Goal: Task Accomplishment & Management: Complete application form

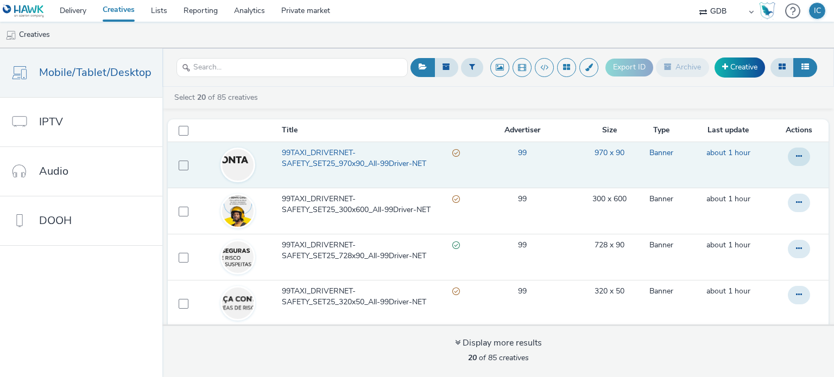
click at [465, 172] on td "99" at bounding box center [522, 165] width 114 height 46
click at [348, 160] on span "99TAXI_DRIVERNET-SAFETY_SET25_970x90_All-99Driver-NET" at bounding box center [367, 159] width 170 height 22
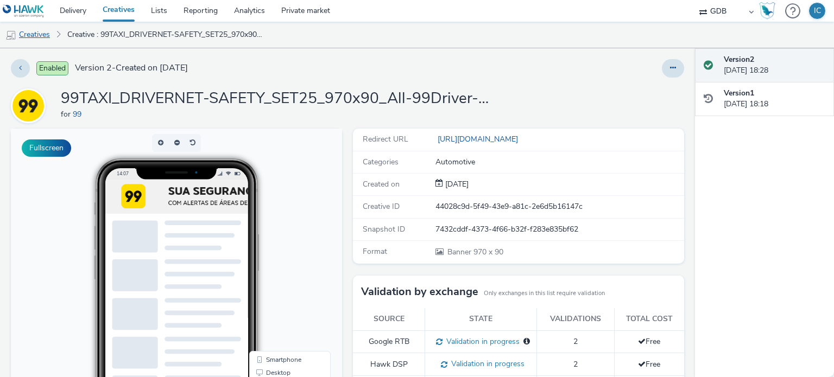
click at [37, 36] on link "Creatives" at bounding box center [27, 35] width 55 height 26
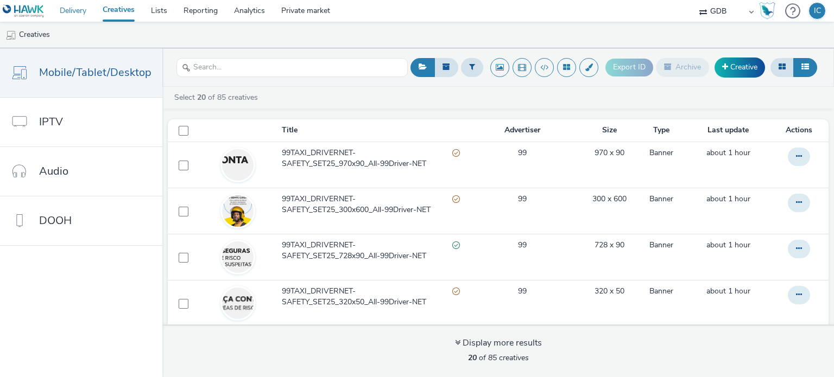
click at [79, 10] on link "Delivery" at bounding box center [73, 11] width 43 height 22
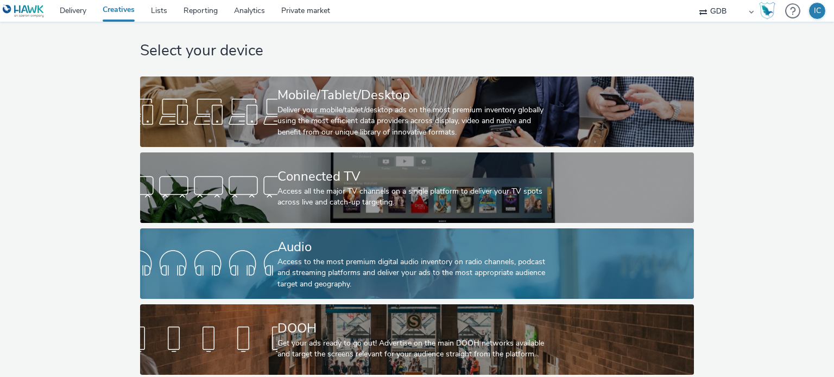
scroll to position [22, 0]
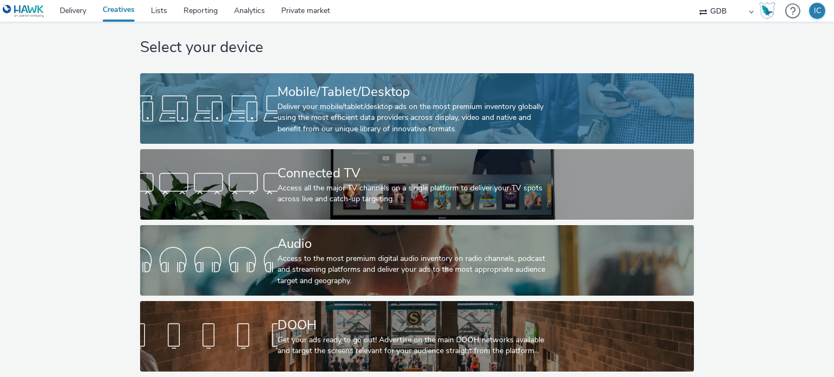
click at [345, 101] on div "Deliver your mobile/tablet/desktop ads on the most premium inventory globally u…" at bounding box center [414, 117] width 275 height 33
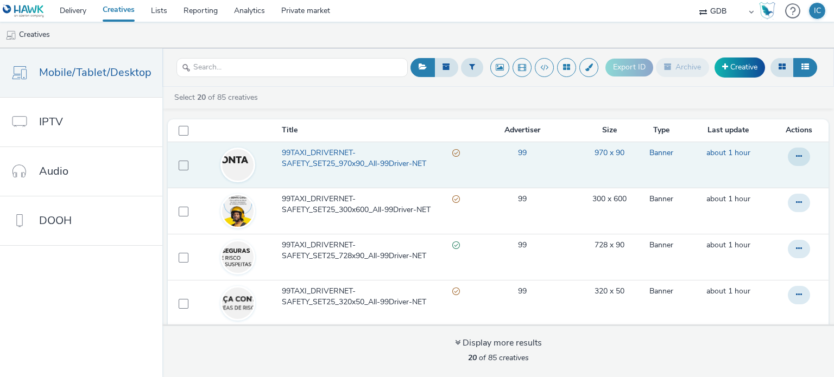
click at [683, 160] on td "about 1 hour" at bounding box center [728, 165] width 90 height 46
click at [384, 169] on link "99TAXI_DRIVERNET-SAFETY_SET25_970x90_All-99Driver-NET" at bounding box center [373, 162] width 182 height 28
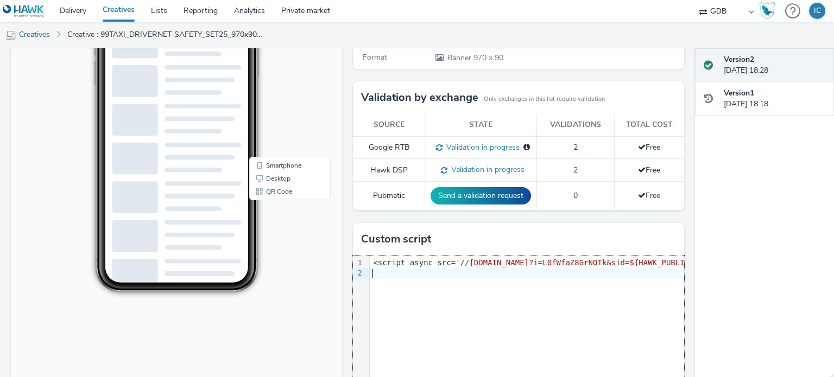
scroll to position [29, 0]
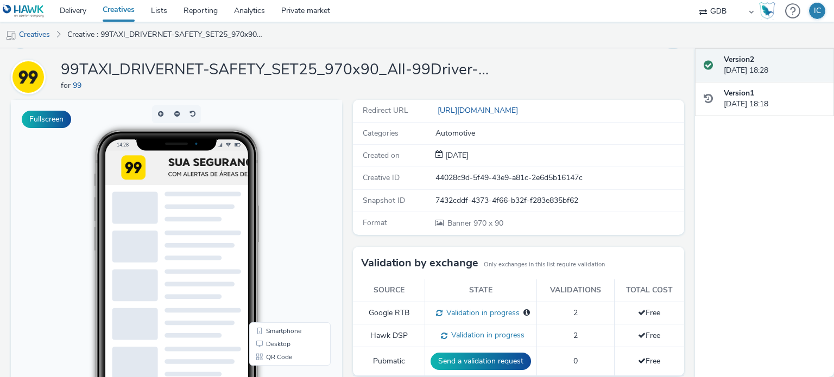
click at [149, 167] on img at bounding box center [289, 168] width 369 height 34
click at [484, 108] on link "[URL][DOMAIN_NAME]" at bounding box center [478, 110] width 87 height 10
click at [46, 123] on button "Fullscreen" at bounding box center [46, 119] width 49 height 17
drag, startPoint x: 44, startPoint y: 37, endPoint x: 50, endPoint y: 41, distance: 7.5
click at [44, 37] on link "Creatives" at bounding box center [27, 35] width 55 height 26
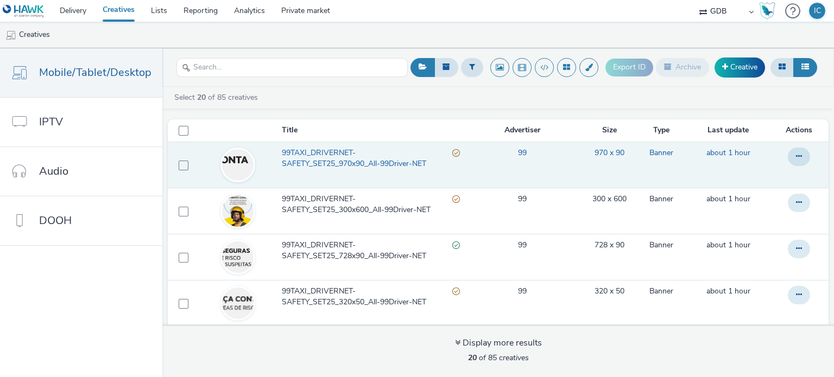
click at [330, 169] on span "99TAXI_DRIVERNET-SAFETY_SET25_970x90_All-99Driver-NET" at bounding box center [367, 159] width 170 height 22
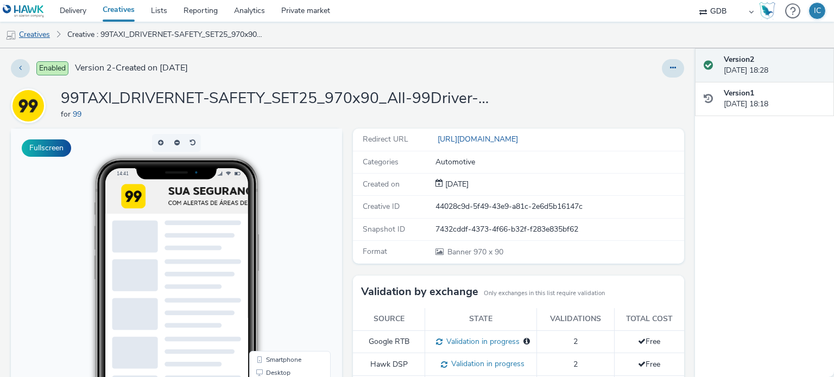
click at [41, 28] on link "Creatives" at bounding box center [27, 35] width 55 height 26
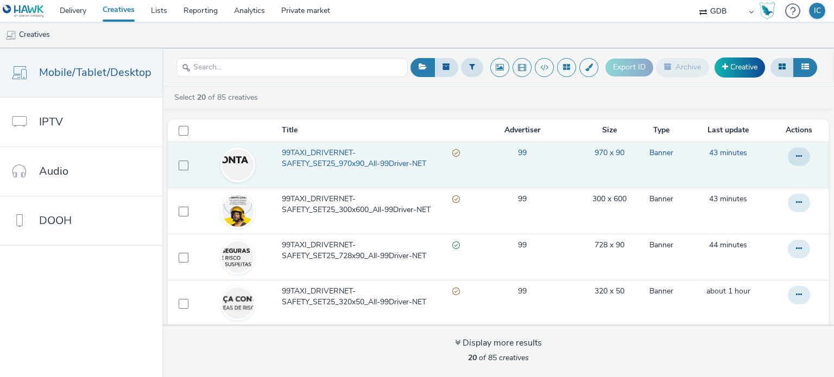
click at [515, 185] on td "99" at bounding box center [522, 165] width 114 height 46
click at [796, 156] on icon at bounding box center [799, 157] width 6 height 8
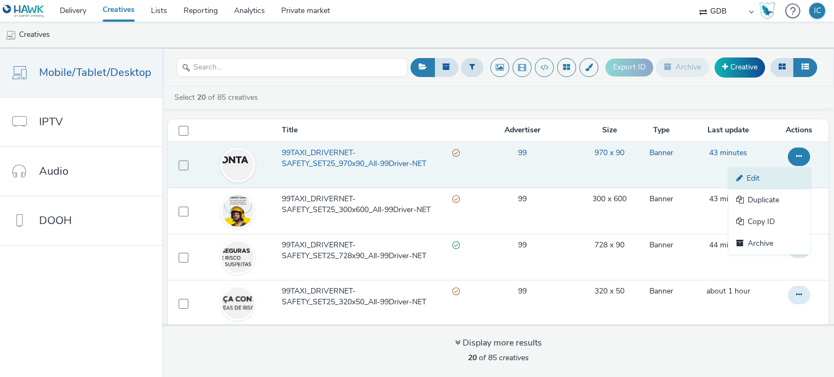
click at [749, 178] on link "Edit" at bounding box center [768, 179] width 81 height 22
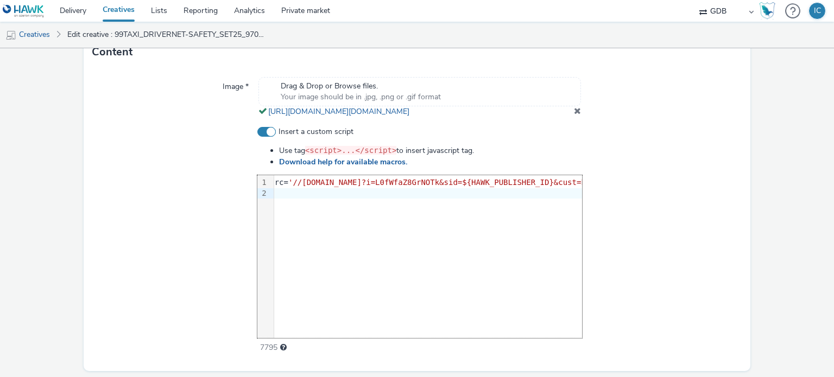
scroll to position [0, 74]
click at [375, 199] on div at bounding box center [662, 193] width 924 height 11
click at [358, 201] on div "<script async src= '//[DOMAIN_NAME]?i=L0fWfaZ8GrNOTk&sid=${HAWK_PUBLISHER_ID}&c…" at bounding box center [662, 188] width 924 height 26
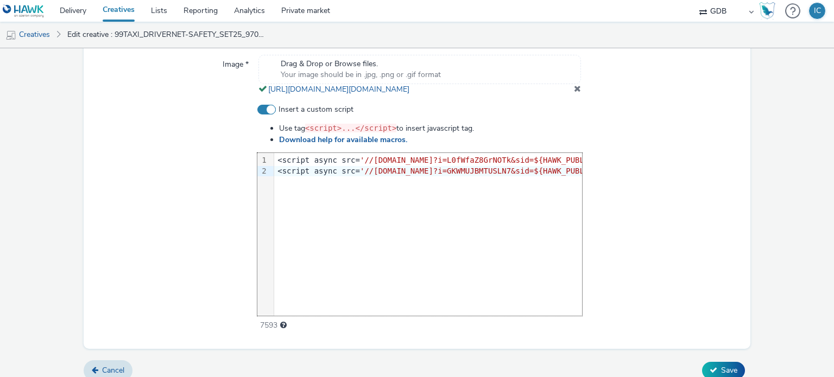
scroll to position [424, 0]
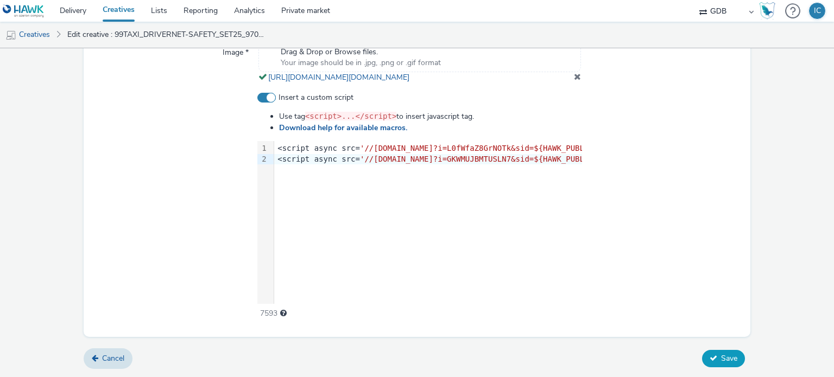
click at [721, 357] on span "Save" at bounding box center [729, 358] width 16 height 10
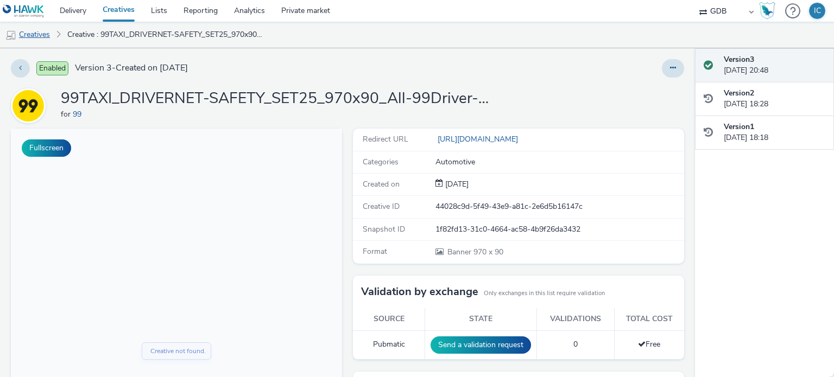
click at [41, 40] on link "Creatives" at bounding box center [27, 35] width 55 height 26
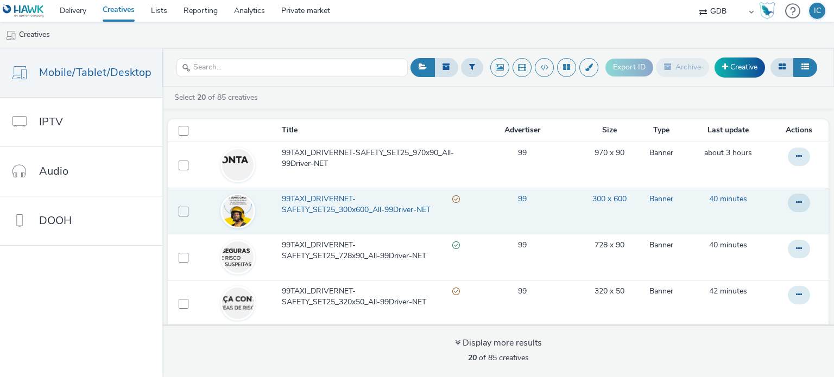
click at [684, 209] on td "40 minutes" at bounding box center [728, 211] width 90 height 46
click at [788, 197] on button at bounding box center [799, 203] width 22 height 18
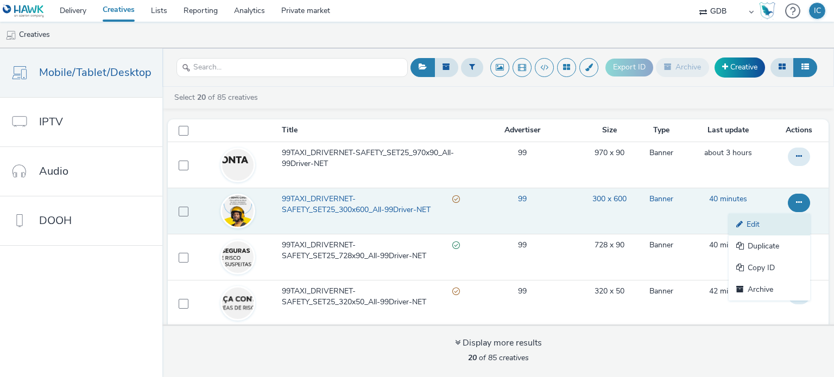
click at [760, 221] on link "Edit" at bounding box center [768, 225] width 81 height 22
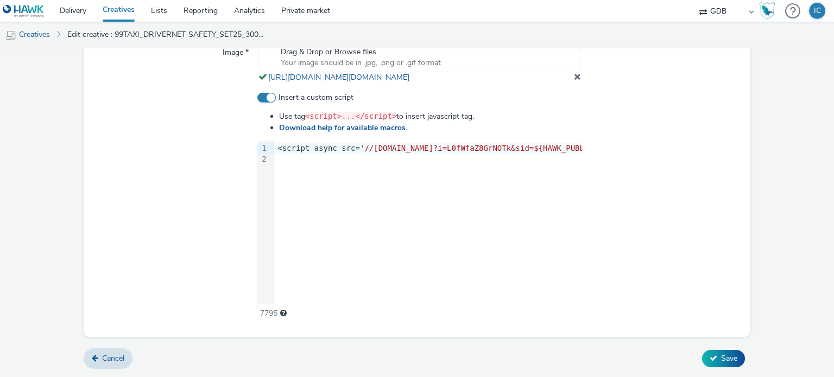
scroll to position [424, 0]
click at [350, 167] on div "9 1 2 › <script async src= '//[DOMAIN_NAME]?i=L0fWfaZ8GrNOTk&sid=${HAWK_PUBLISH…" at bounding box center [419, 222] width 325 height 163
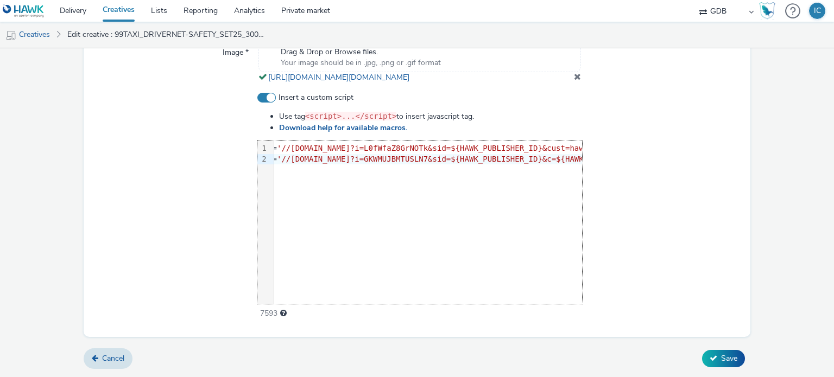
scroll to position [0, 0]
click at [723, 353] on span "Save" at bounding box center [729, 358] width 16 height 10
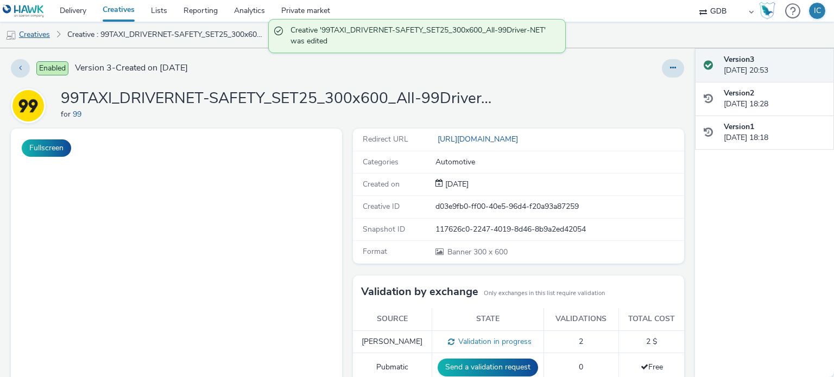
click at [43, 36] on link "Creatives" at bounding box center [27, 35] width 55 height 26
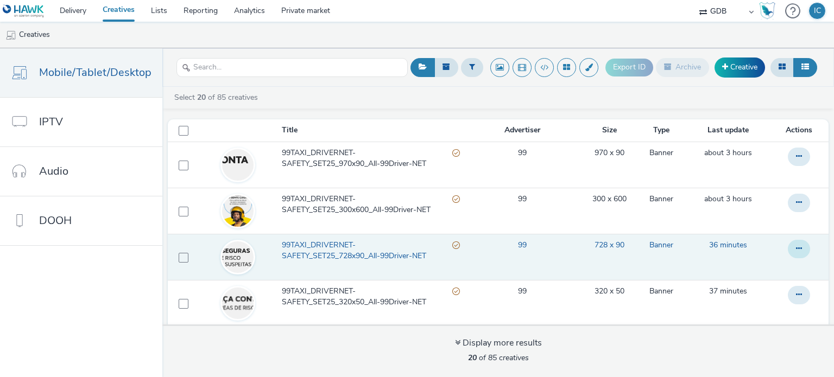
click at [796, 251] on icon at bounding box center [799, 249] width 6 height 8
click at [745, 271] on link "Edit" at bounding box center [768, 271] width 81 height 22
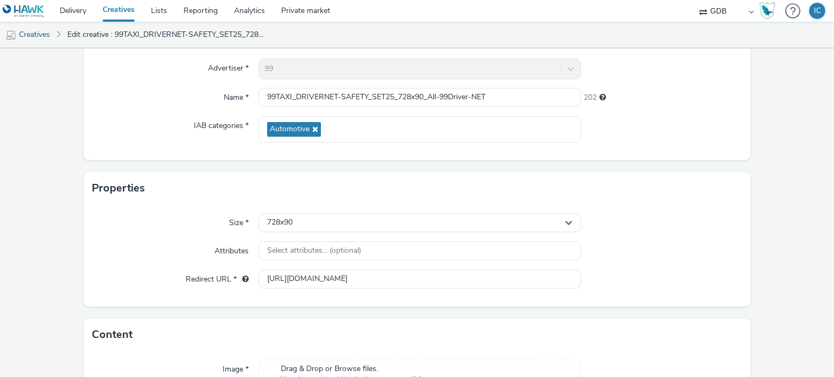
scroll to position [326, 0]
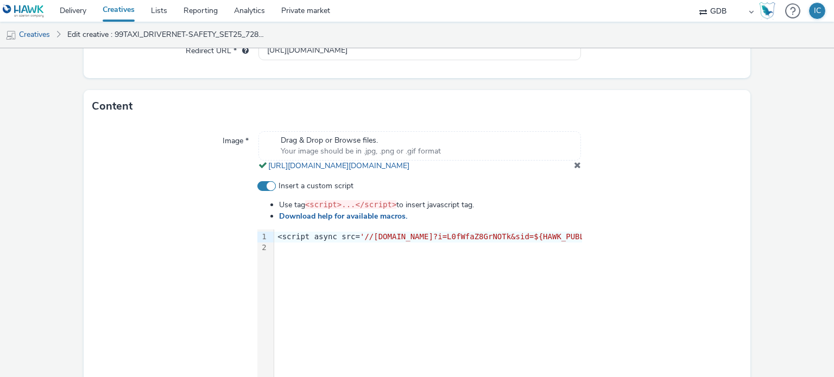
click at [326, 253] on div at bounding box center [736, 248] width 924 height 11
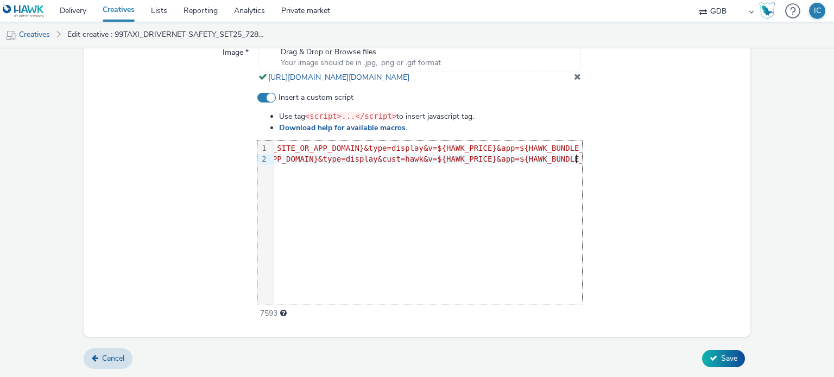
scroll to position [433, 0]
click at [729, 361] on span "Save" at bounding box center [729, 358] width 16 height 10
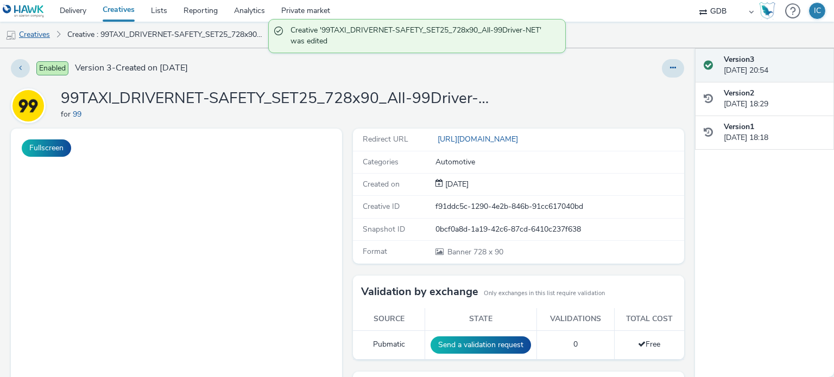
click at [48, 34] on link "Creatives" at bounding box center [27, 35] width 55 height 26
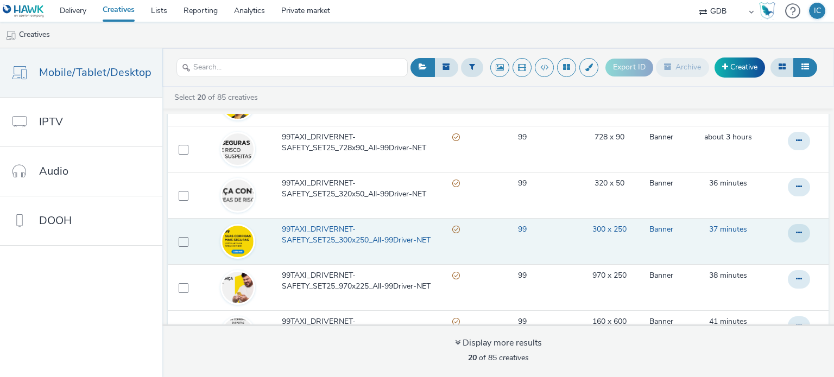
scroll to position [109, 0]
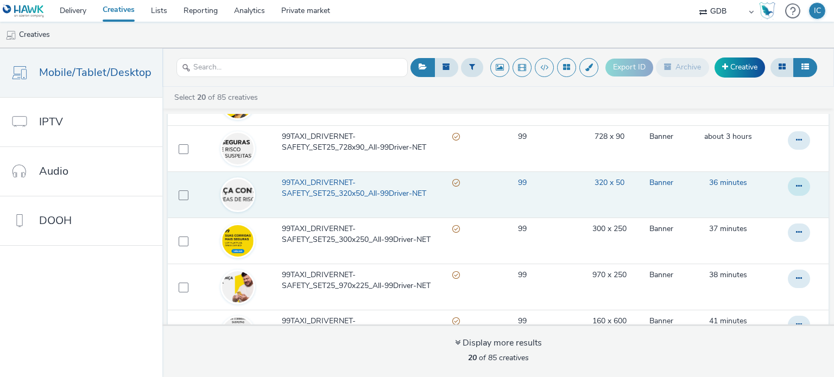
click at [796, 188] on icon at bounding box center [799, 186] width 6 height 8
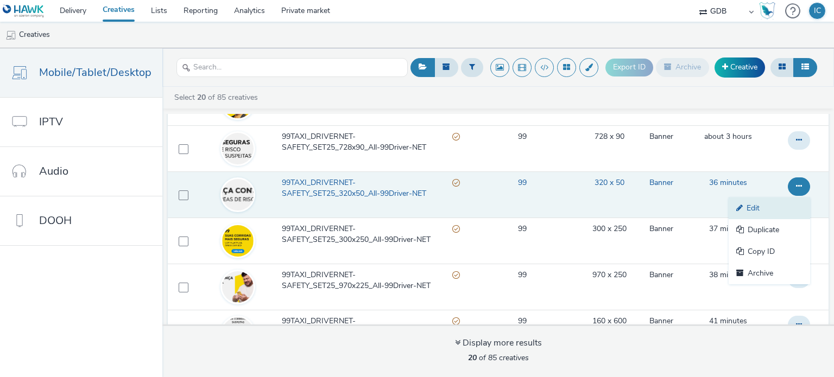
click at [737, 212] on link "Edit" at bounding box center [768, 209] width 81 height 22
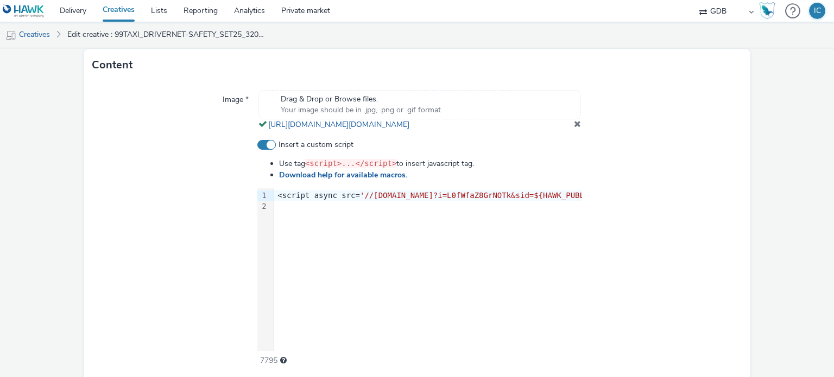
scroll to position [433, 0]
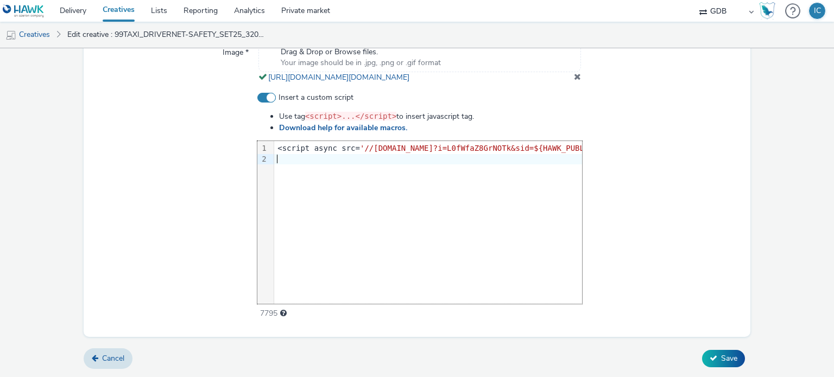
click at [352, 157] on div at bounding box center [736, 159] width 924 height 11
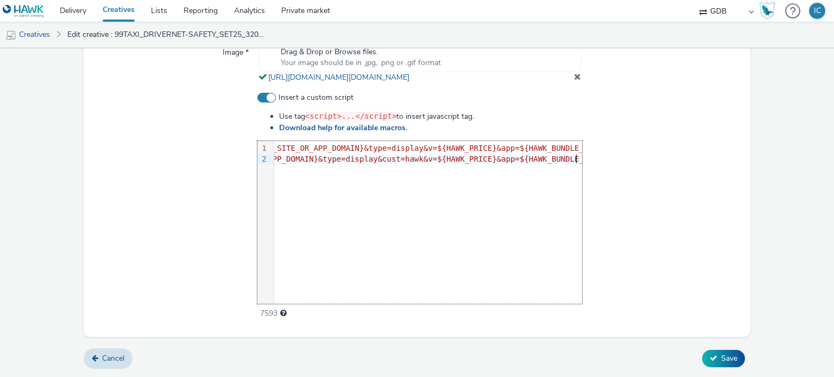
drag, startPoint x: 731, startPoint y: 352, endPoint x: 731, endPoint y: 347, distance: 5.5
click at [731, 350] on button "Save" at bounding box center [723, 358] width 43 height 17
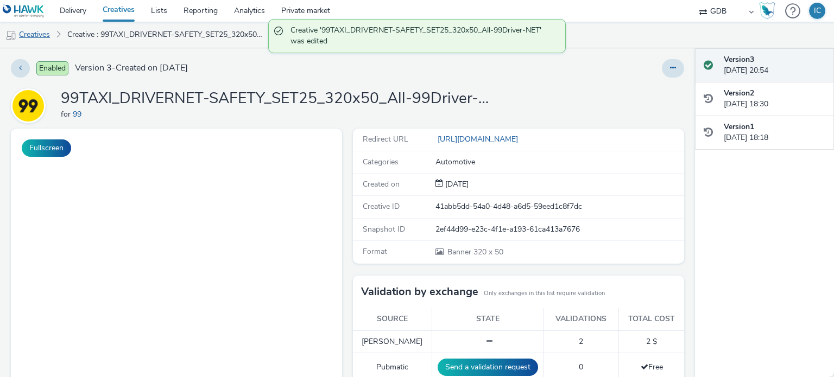
click at [38, 28] on link "Creatives" at bounding box center [27, 35] width 55 height 26
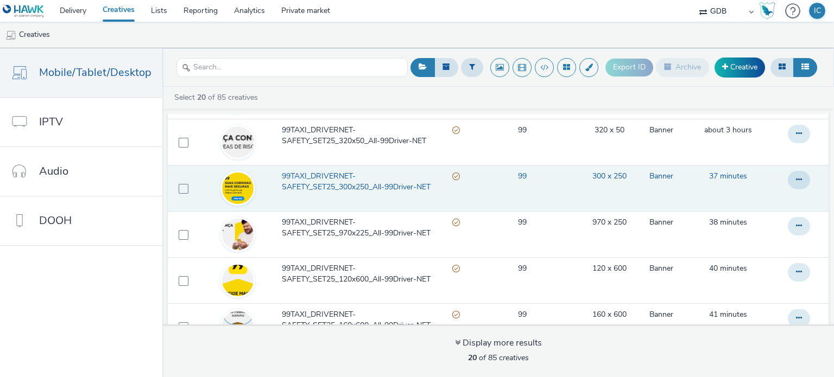
scroll to position [163, 0]
click at [796, 177] on icon at bounding box center [799, 178] width 6 height 8
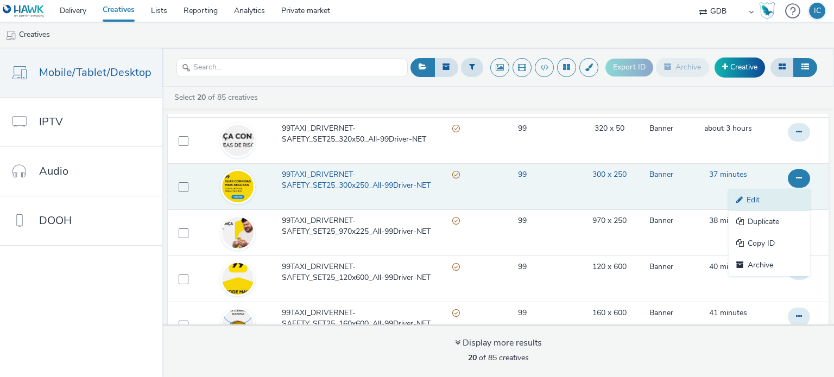
click at [760, 204] on link "Edit" at bounding box center [768, 200] width 81 height 22
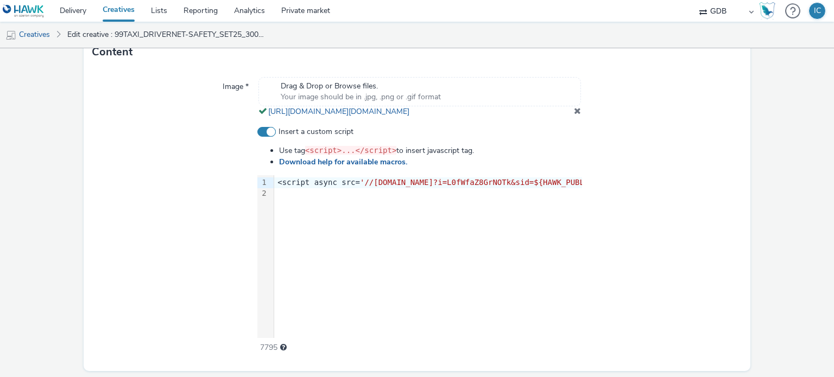
scroll to position [433, 0]
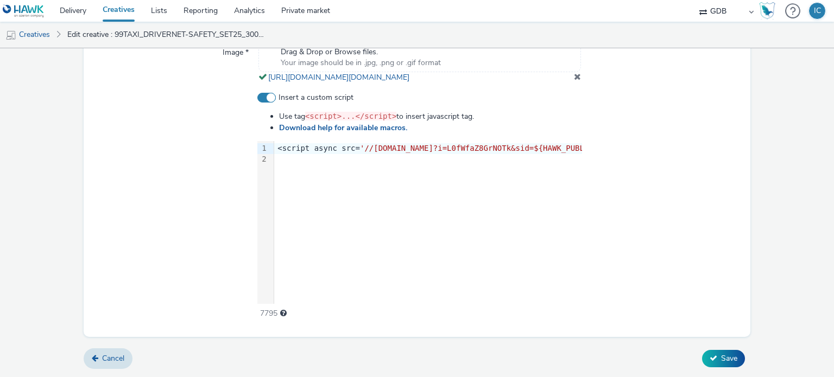
click at [306, 161] on div at bounding box center [736, 159] width 924 height 11
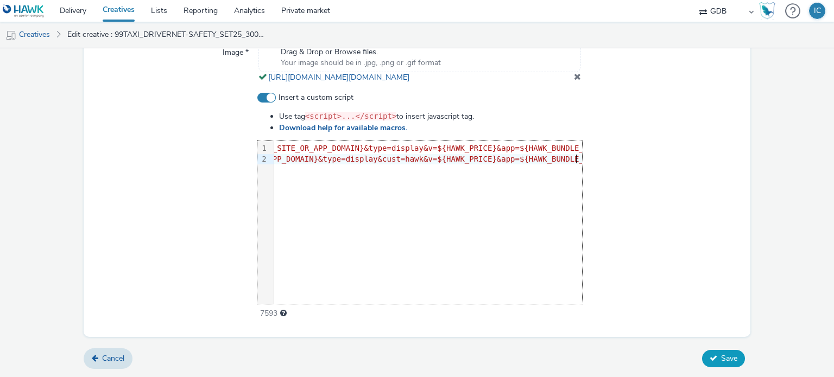
click at [709, 356] on icon at bounding box center [713, 358] width 8 height 8
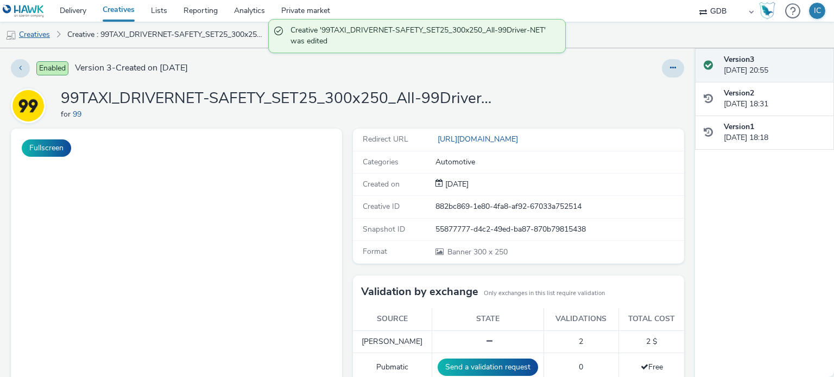
click at [30, 35] on link "Creatives" at bounding box center [27, 35] width 55 height 26
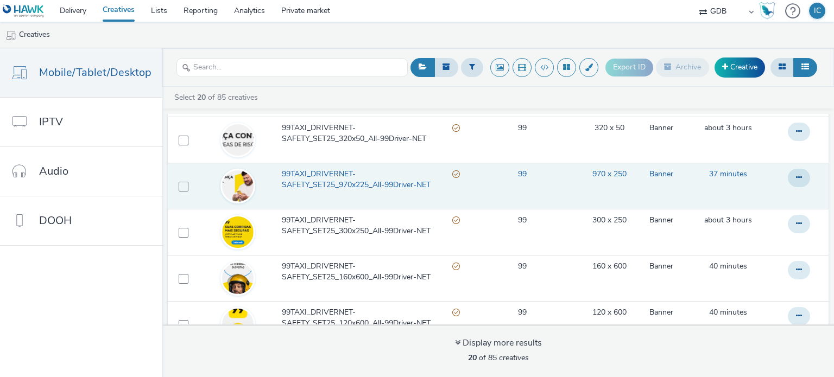
scroll to position [163, 0]
click at [796, 179] on icon at bounding box center [799, 178] width 6 height 8
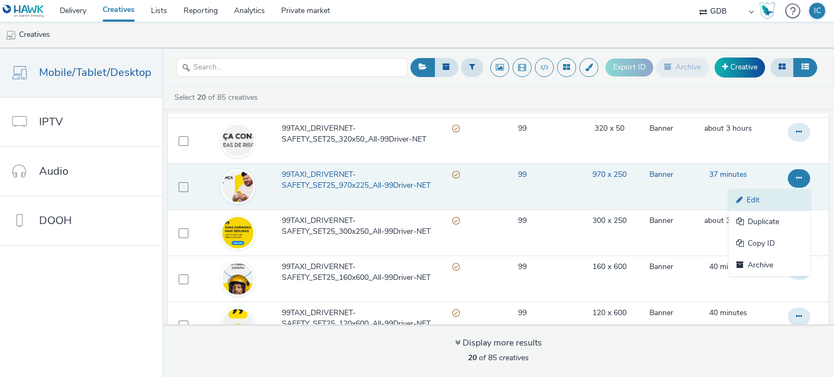
click at [743, 201] on link "Edit" at bounding box center [768, 200] width 81 height 22
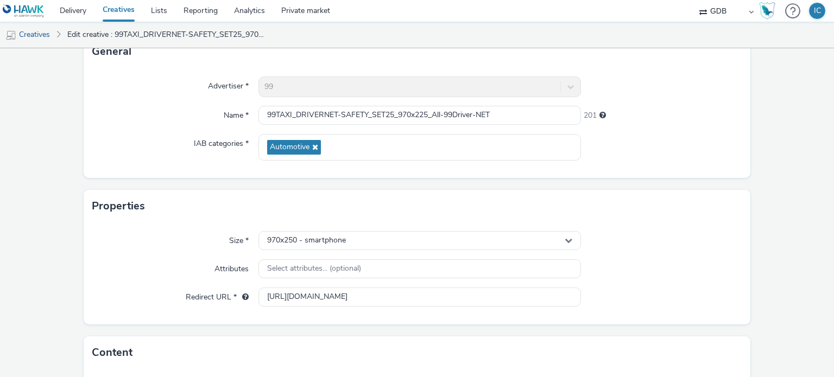
scroll to position [326, 0]
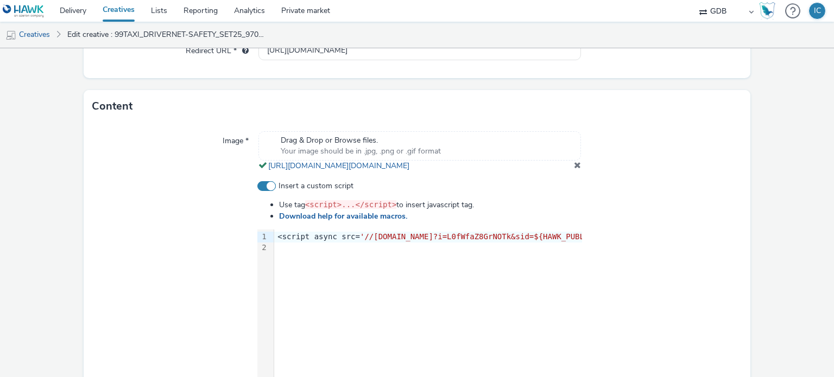
click at [341, 253] on div at bounding box center [736, 248] width 924 height 11
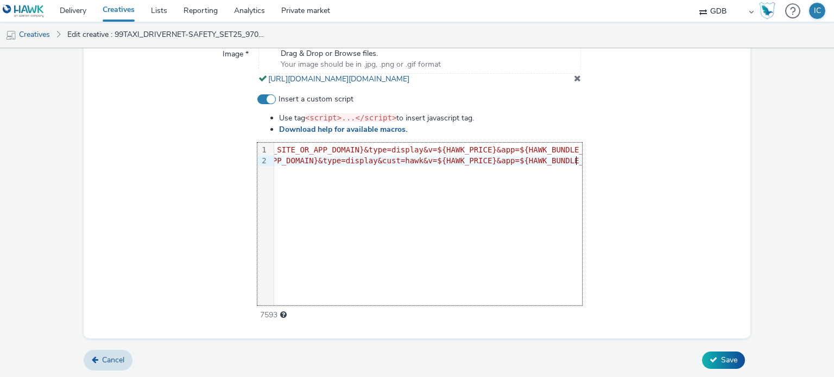
scroll to position [424, 0]
click at [724, 355] on span "Save" at bounding box center [729, 358] width 16 height 10
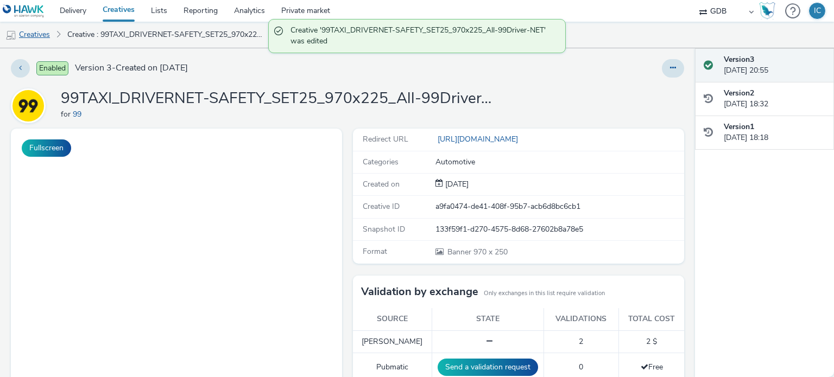
click at [29, 35] on link "Creatives" at bounding box center [27, 35] width 55 height 26
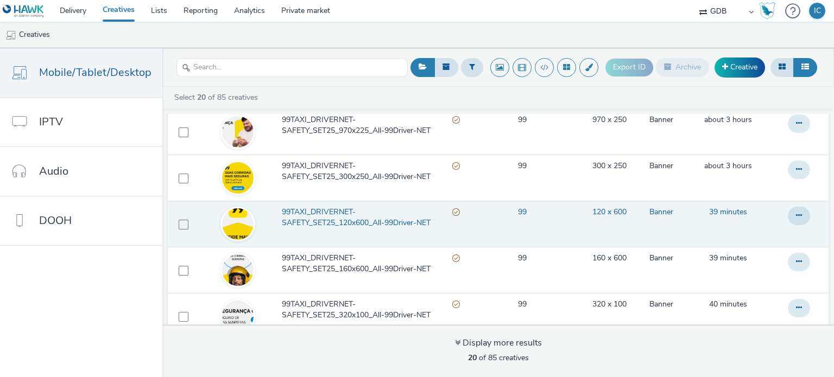
scroll to position [217, 0]
click at [788, 212] on button at bounding box center [799, 216] width 22 height 18
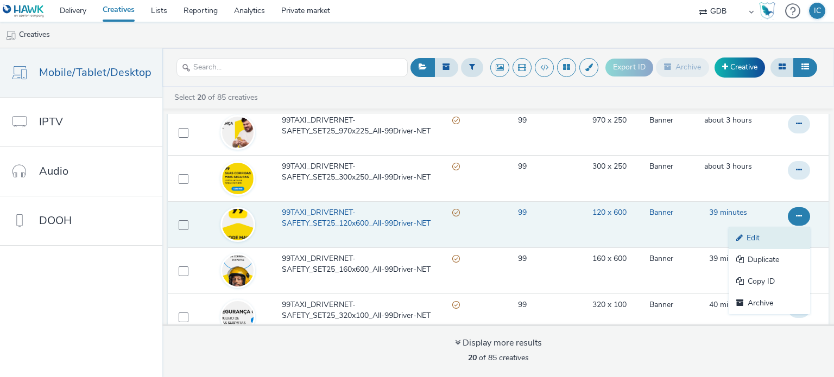
click at [736, 234] on icon at bounding box center [741, 238] width 10 height 8
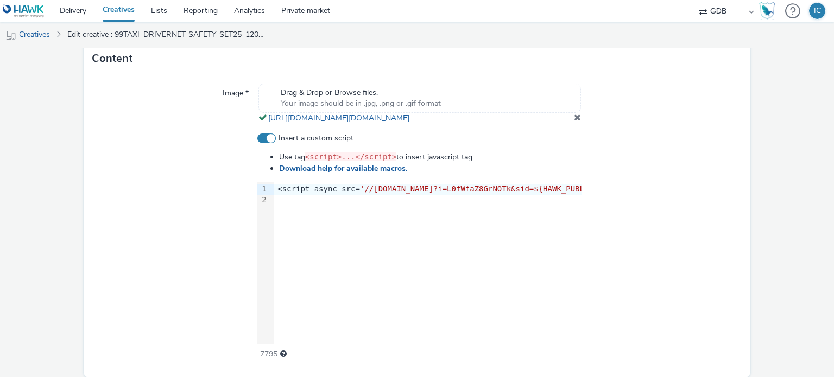
scroll to position [380, 0]
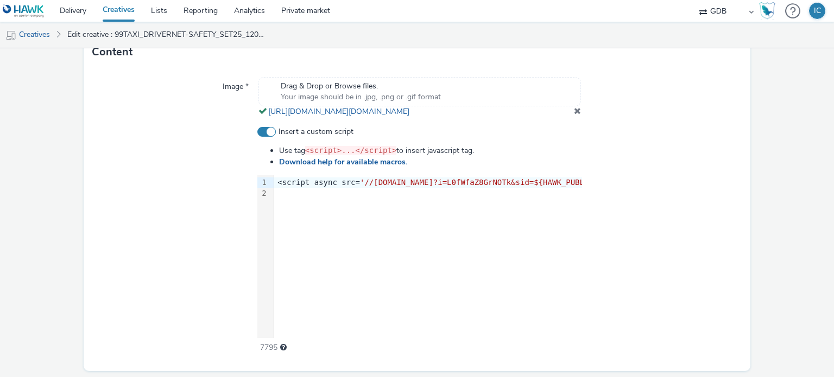
click at [304, 199] on div at bounding box center [736, 193] width 924 height 11
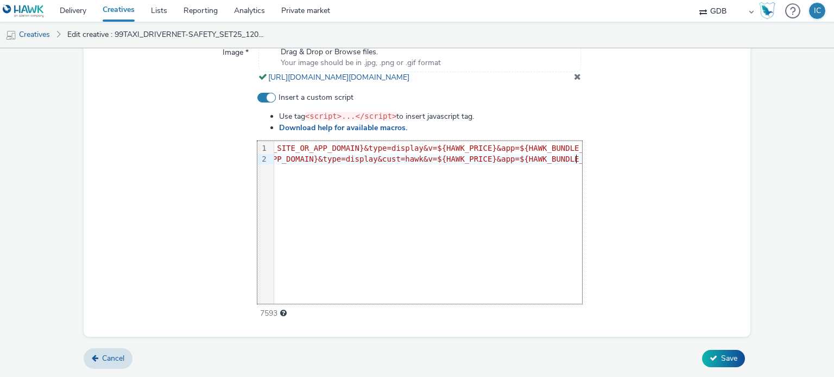
scroll to position [424, 0]
click at [737, 364] on div "Cancel Save" at bounding box center [417, 359] width 667 height 20
click at [734, 360] on button "Save" at bounding box center [723, 358] width 43 height 17
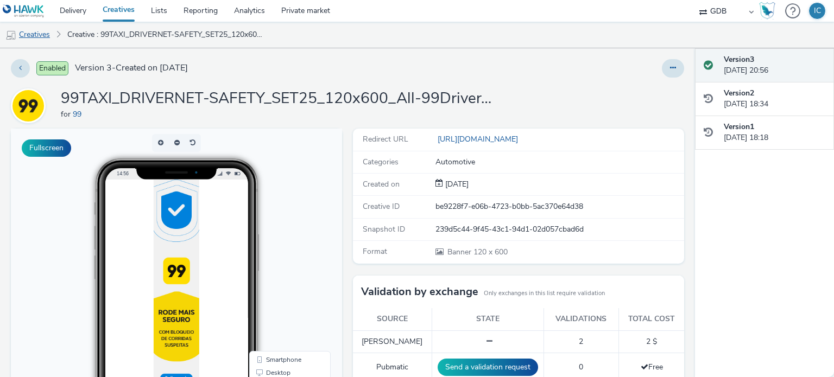
click at [46, 40] on link "Creatives" at bounding box center [27, 35] width 55 height 26
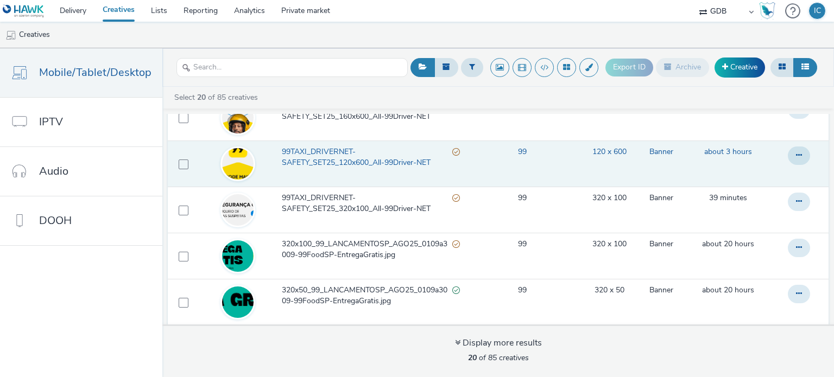
scroll to position [326, 0]
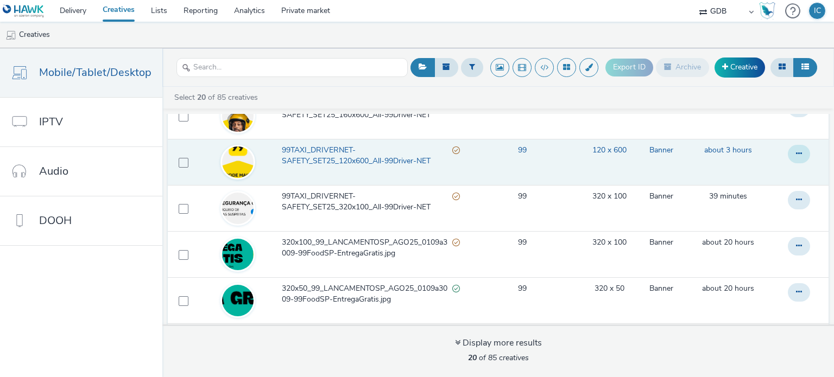
click at [796, 153] on icon at bounding box center [799, 154] width 6 height 8
click at [745, 174] on link "Edit" at bounding box center [768, 176] width 81 height 22
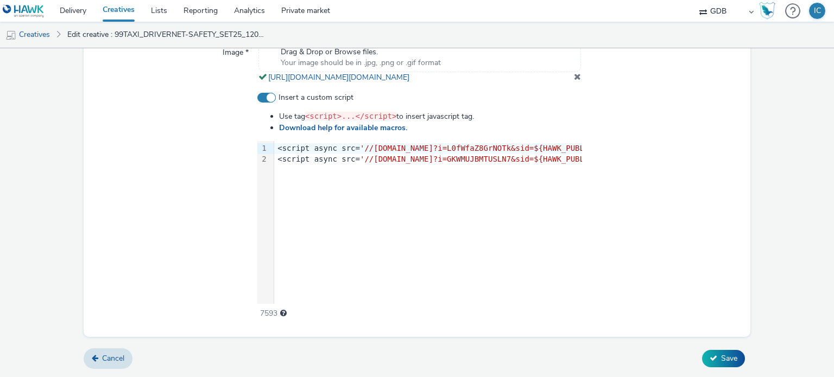
scroll to position [424, 0]
click at [719, 353] on button "Save" at bounding box center [723, 358] width 43 height 17
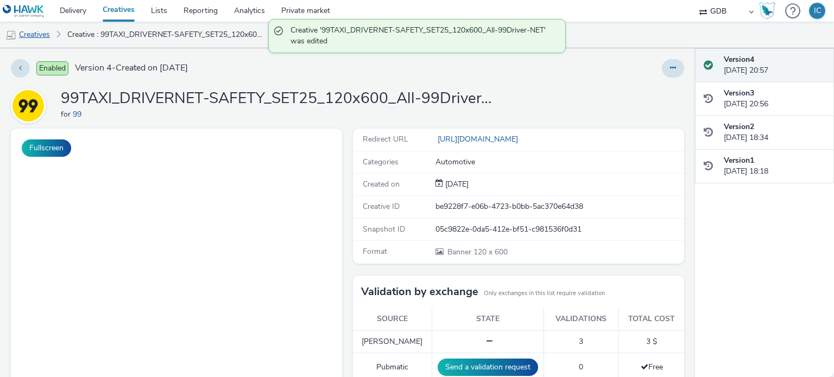
click at [40, 40] on link "Creatives" at bounding box center [27, 35] width 55 height 26
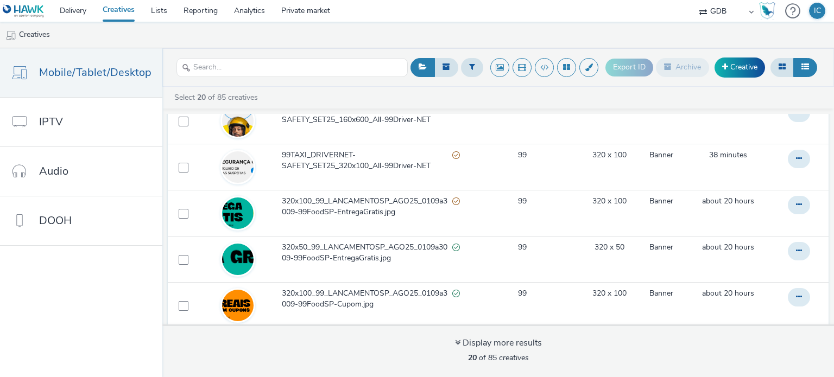
scroll to position [380, 0]
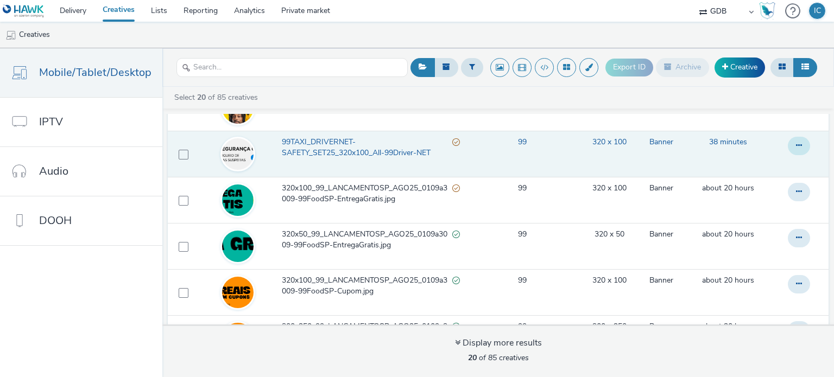
click at [796, 143] on icon at bounding box center [799, 146] width 6 height 8
click at [733, 173] on link "Edit" at bounding box center [768, 168] width 81 height 22
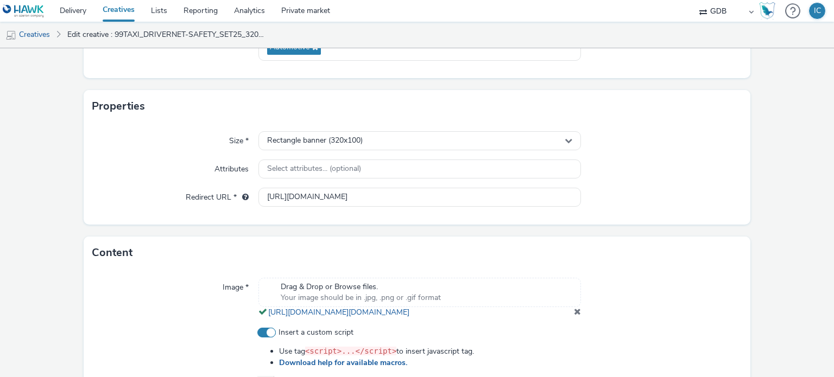
scroll to position [433, 0]
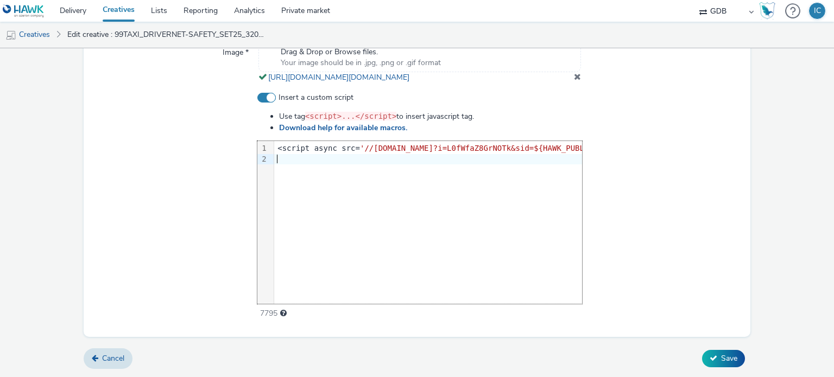
click at [315, 158] on div at bounding box center [736, 159] width 924 height 11
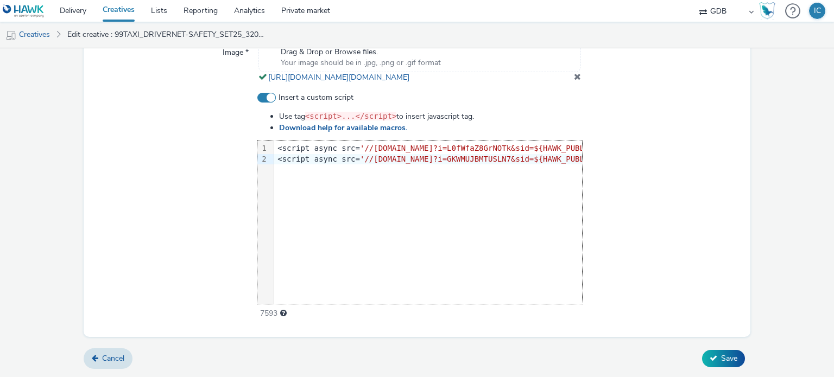
scroll to position [0, 545]
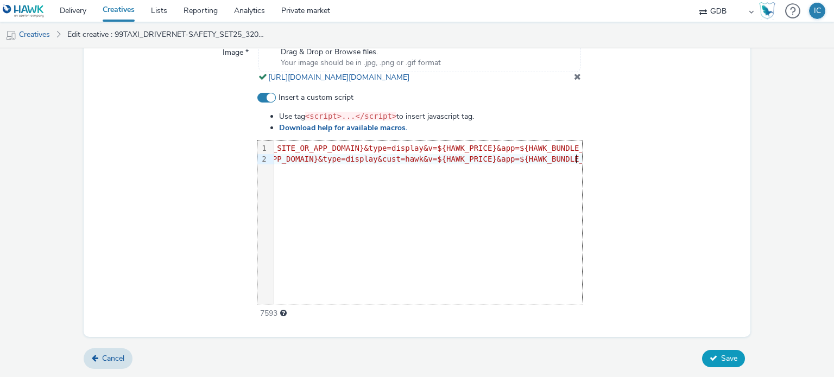
click at [722, 362] on span "Save" at bounding box center [729, 358] width 16 height 10
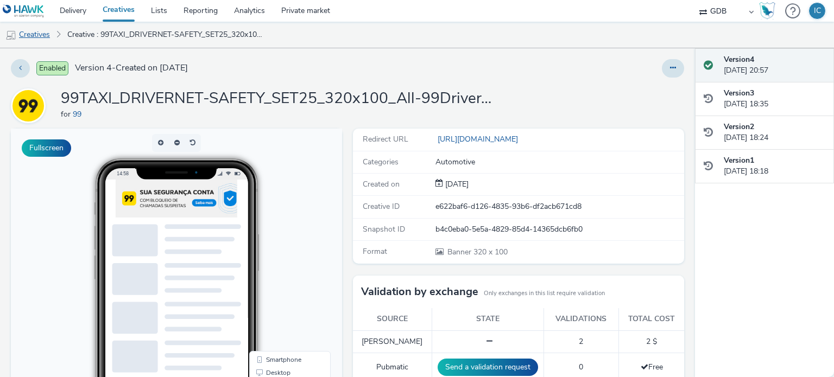
click at [37, 39] on link "Creatives" at bounding box center [27, 35] width 55 height 26
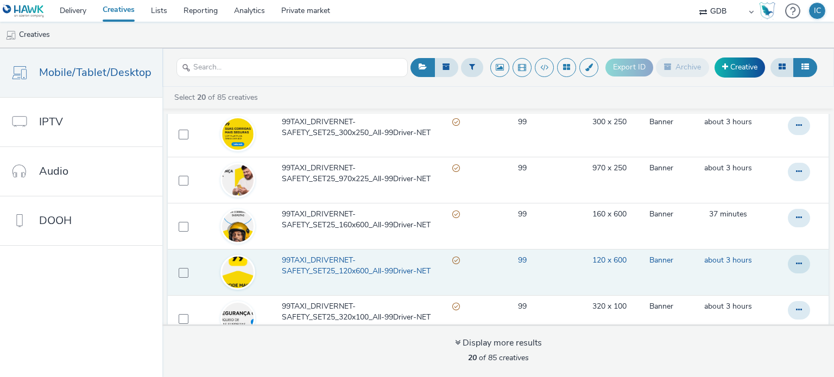
scroll to position [217, 0]
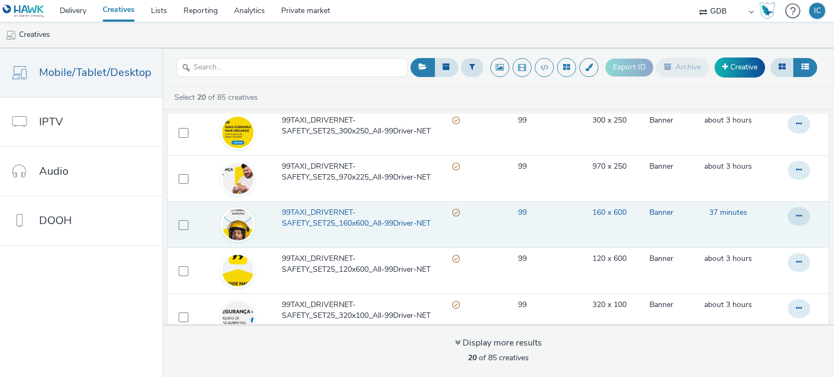
click at [649, 215] on link "Banner" at bounding box center [661, 212] width 24 height 11
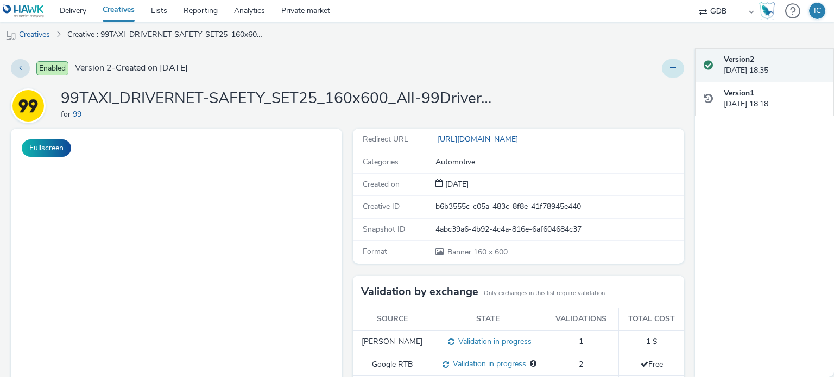
click at [662, 67] on button at bounding box center [673, 68] width 22 height 18
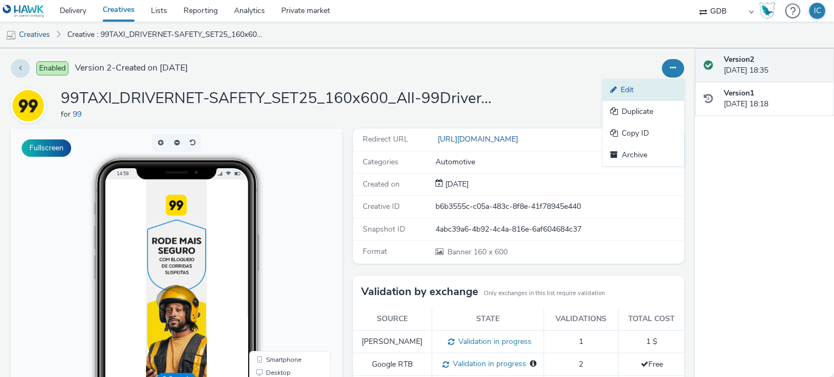
click at [631, 94] on link "Edit" at bounding box center [642, 90] width 81 height 22
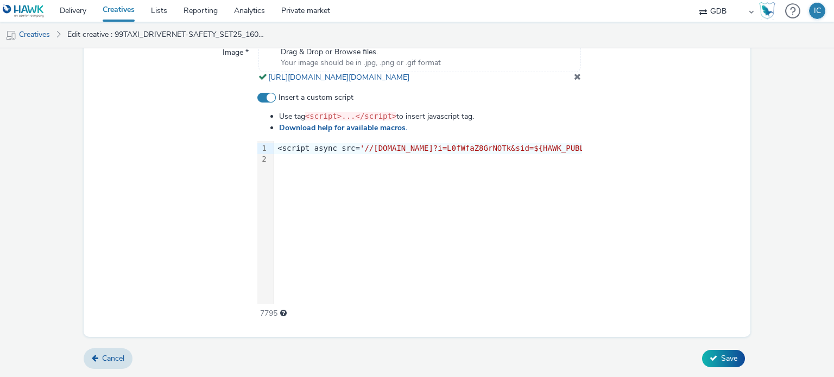
scroll to position [433, 0]
click at [384, 167] on div "9 1 2 › <script async src= '//[DOMAIN_NAME]?i=L0fWfaZ8GrNOTk&sid=${HAWK_PUBLISH…" at bounding box center [419, 222] width 325 height 163
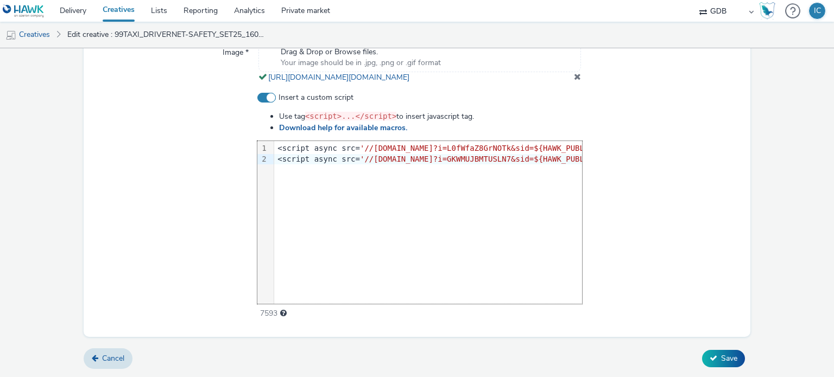
scroll to position [0, 545]
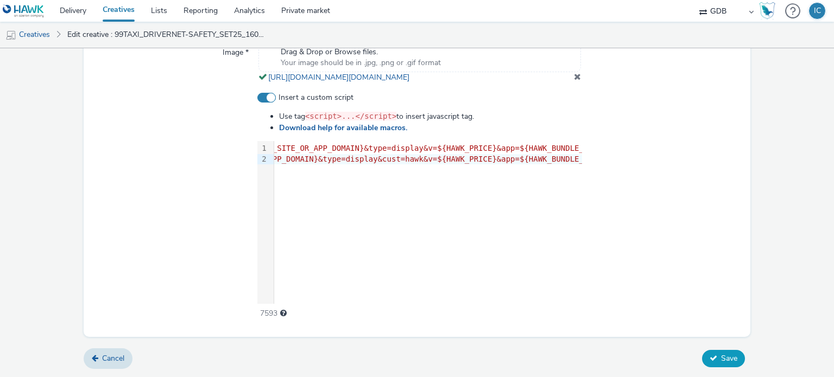
click at [721, 361] on span "Save" at bounding box center [729, 358] width 16 height 10
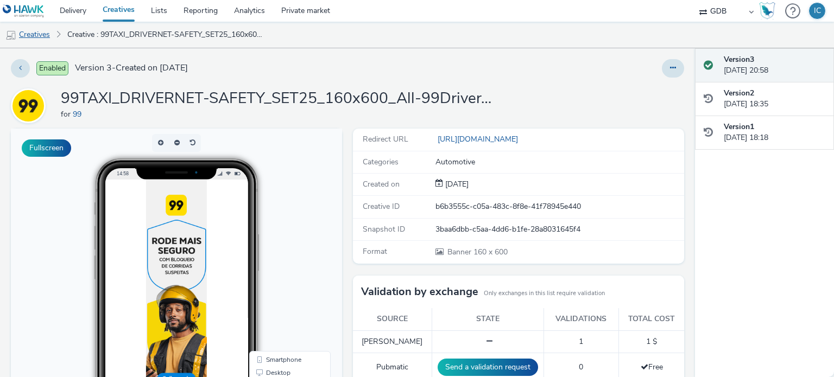
click at [28, 33] on link "Creatives" at bounding box center [27, 35] width 55 height 26
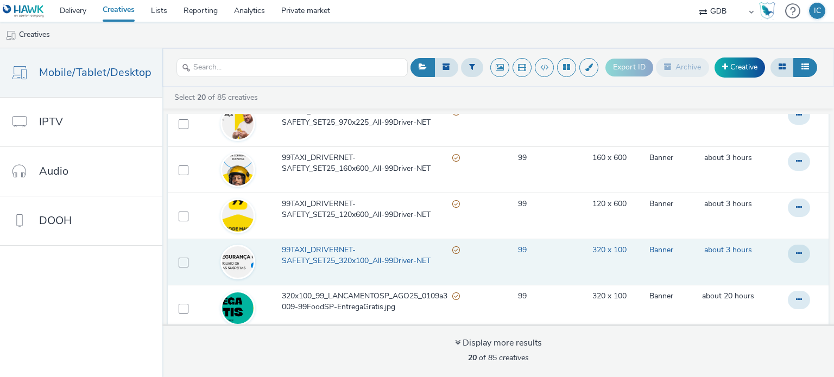
scroll to position [271, 0]
click at [639, 252] on td "Banner" at bounding box center [660, 262] width 43 height 46
click at [518, 258] on td "99" at bounding box center [522, 262] width 114 height 46
click at [335, 259] on span "99TAXI_DRIVERNET-SAFETY_SET25_320x100_All-99Driver-NET" at bounding box center [367, 256] width 170 height 22
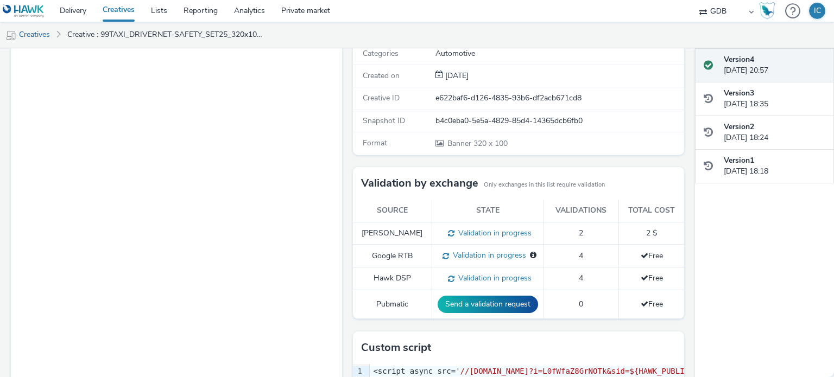
scroll to position [106, 0]
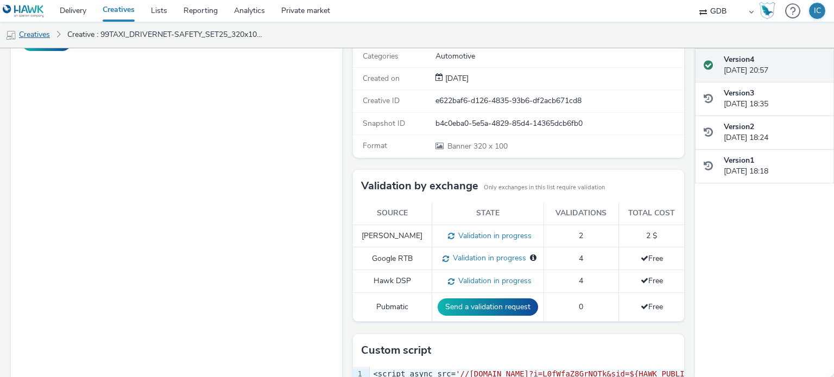
click at [43, 29] on link "Creatives" at bounding box center [27, 35] width 55 height 26
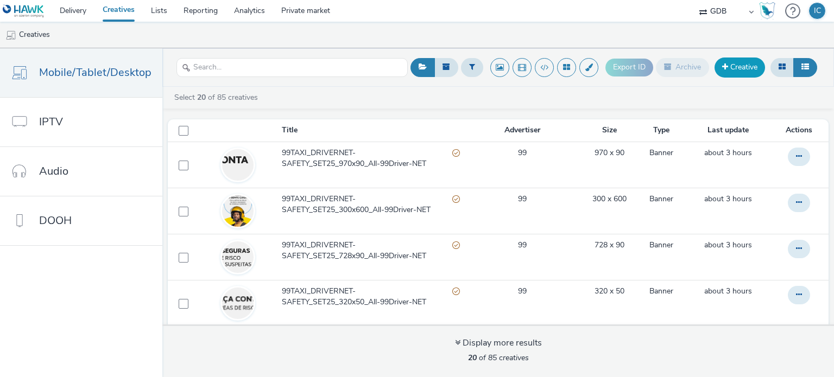
click at [730, 62] on link "Creative" at bounding box center [739, 68] width 50 height 20
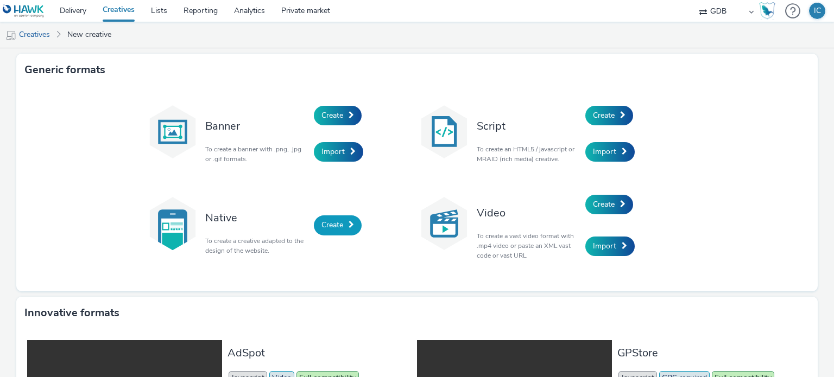
click at [348, 227] on span at bounding box center [350, 225] width 5 height 8
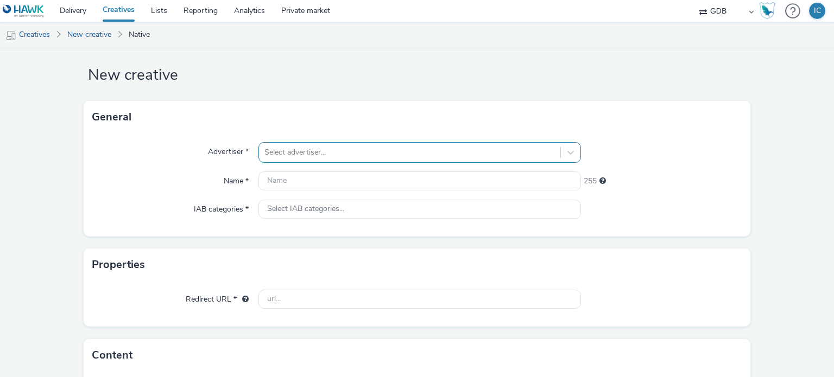
click at [329, 160] on div "Select advertiser..." at bounding box center [409, 152] width 301 height 17
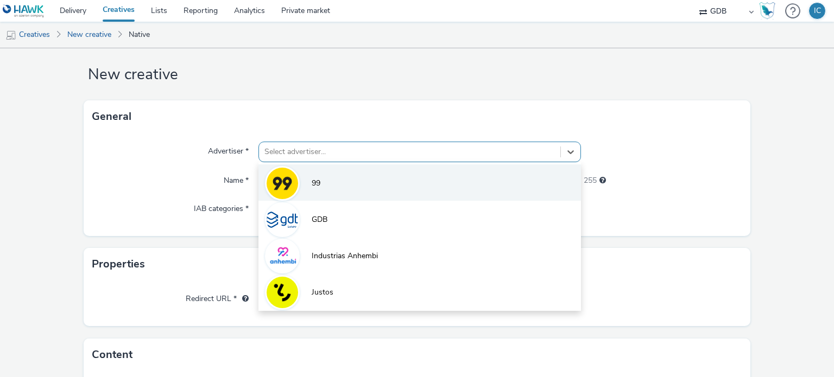
click at [314, 193] on li "99" at bounding box center [419, 182] width 322 height 36
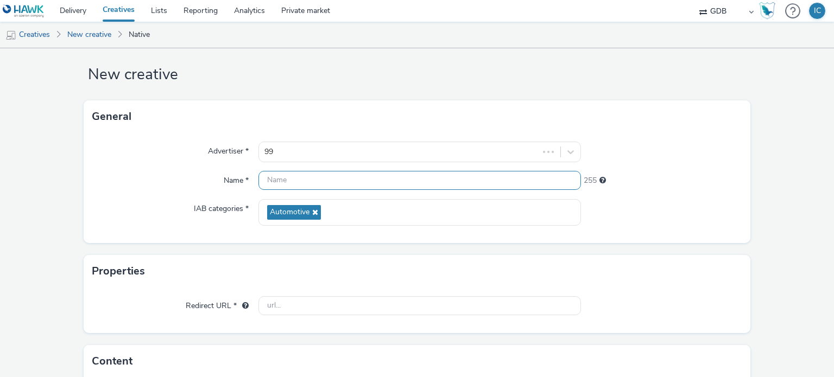
click at [312, 183] on input "text" at bounding box center [419, 180] width 322 height 19
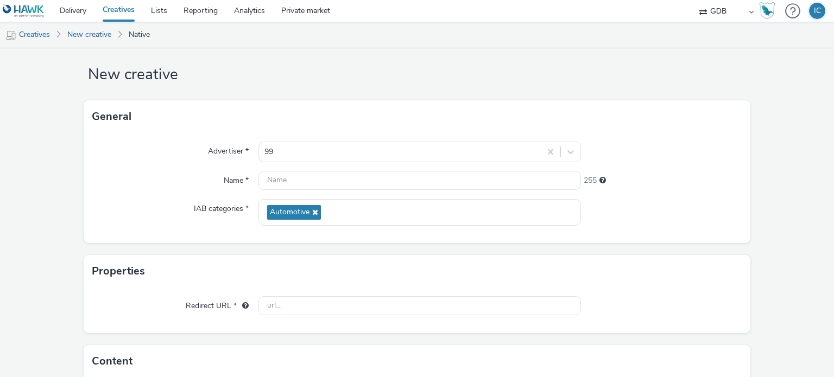
click at [598, 221] on div at bounding box center [661, 212] width 161 height 27
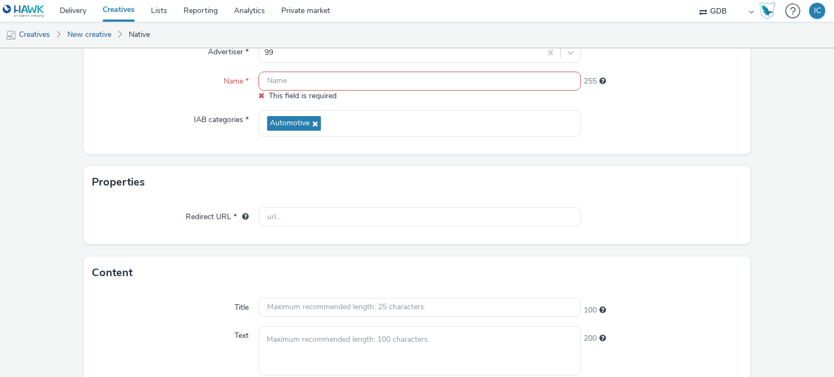
scroll to position [123, 0]
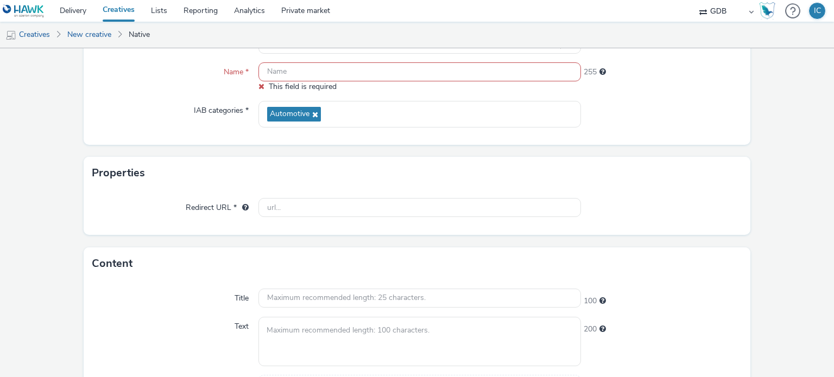
click at [293, 69] on input "text" at bounding box center [419, 71] width 322 height 19
paste input "99TAXI_DRIVERNET-SAFETY_SET25_182x182_All-99Driver-NET"
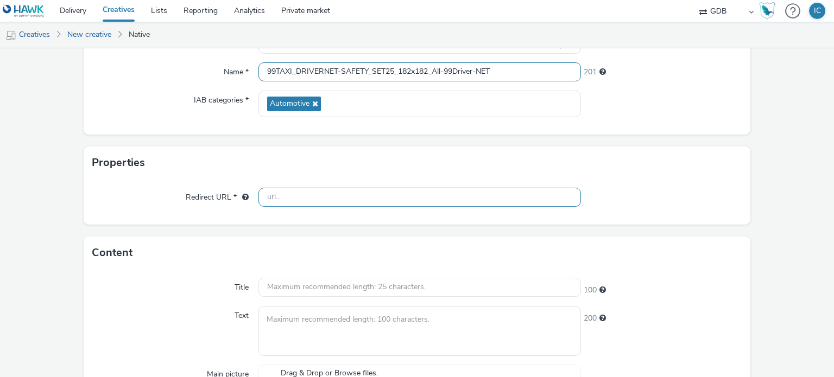
type input "99TAXI_DRIVERNET-SAFETY_SET25_182x182_All-99Driver-NET"
click at [294, 199] on input "text" at bounding box center [419, 197] width 322 height 19
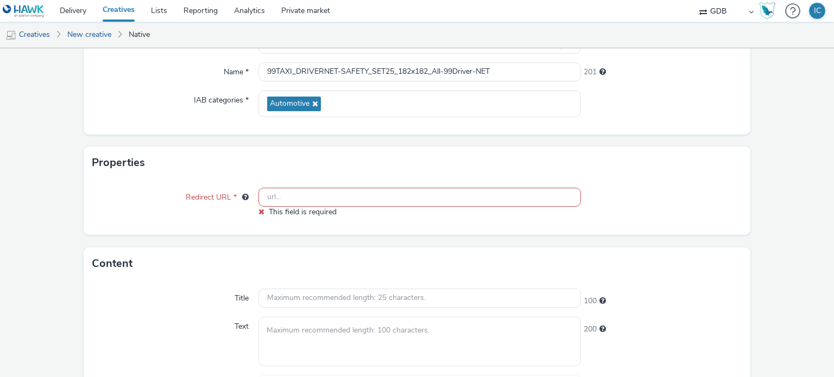
paste input "[URL][DOMAIN_NAME]"
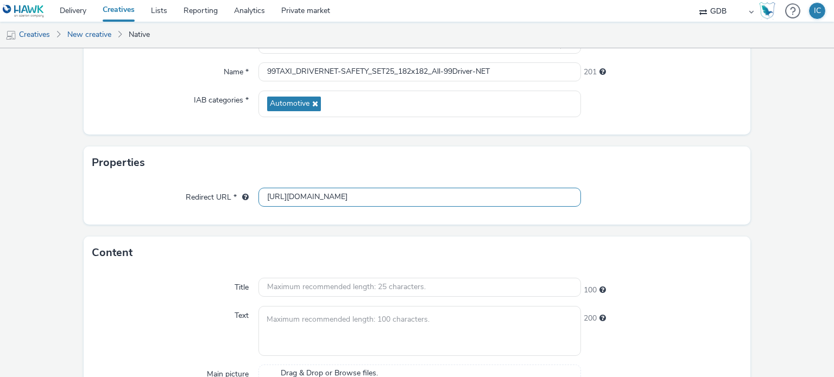
type input "[URL][DOMAIN_NAME]"
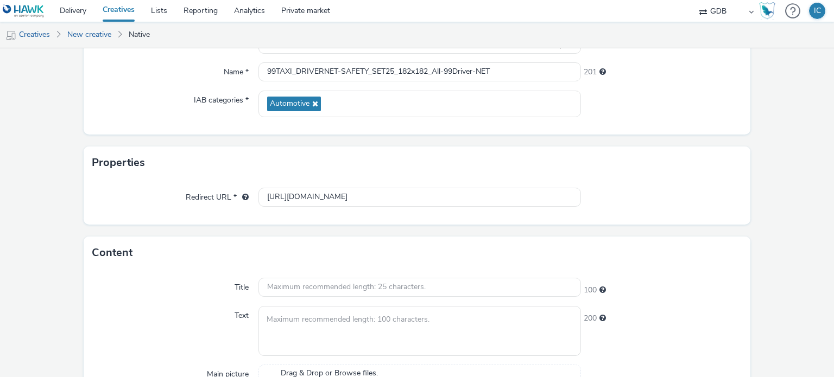
scroll to position [0, 0]
click at [290, 265] on div "Content" at bounding box center [417, 253] width 667 height 33
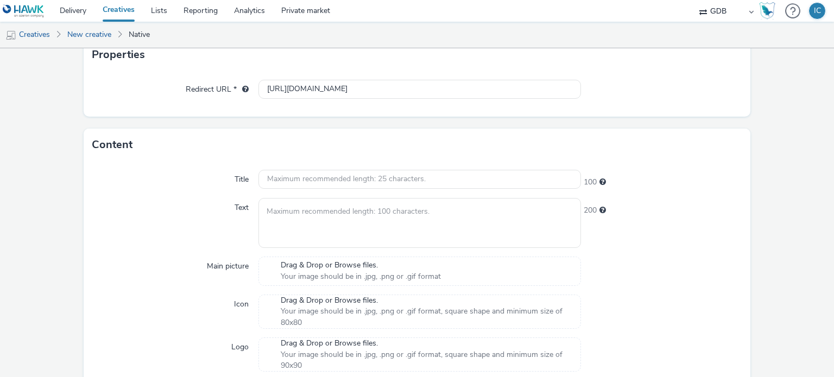
scroll to position [231, 0]
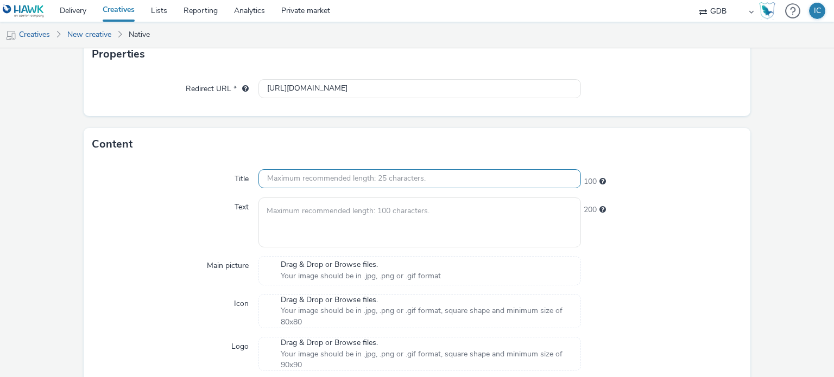
click at [339, 170] on input "text" at bounding box center [419, 178] width 322 height 19
paste input "Mais segurança nas suas viagens"
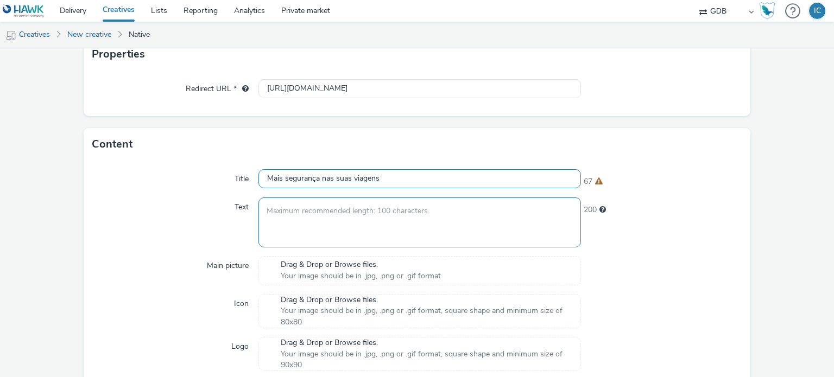
type input "Mais segurança nas suas viagens"
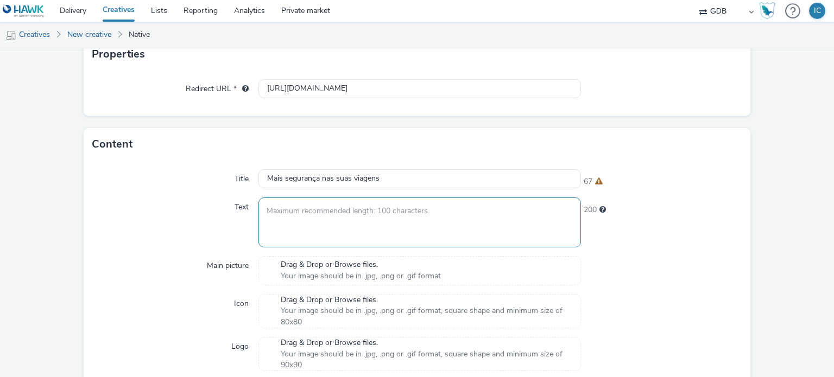
click at [354, 221] on textarea at bounding box center [419, 222] width 322 height 49
paste textarea "Nossas ferramentas automatizadas identificam áreas sensíveis e bloqueiam chamad…"
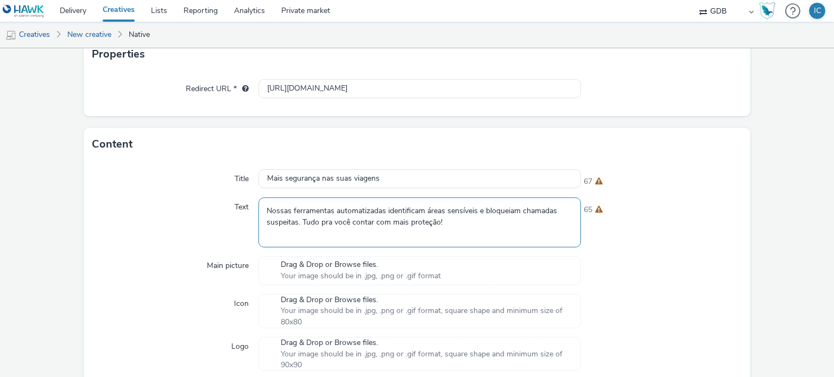
click at [267, 212] on textarea "Nossas ferramentas automatizadas identificam áreas sensíveis e bloqueiam chamad…" at bounding box center [419, 222] width 322 height 49
click at [481, 218] on textarea "Nossas ferramentas automatizadas identificam áreas sensíveis e bloqueiam chamad…" at bounding box center [419, 222] width 322 height 49
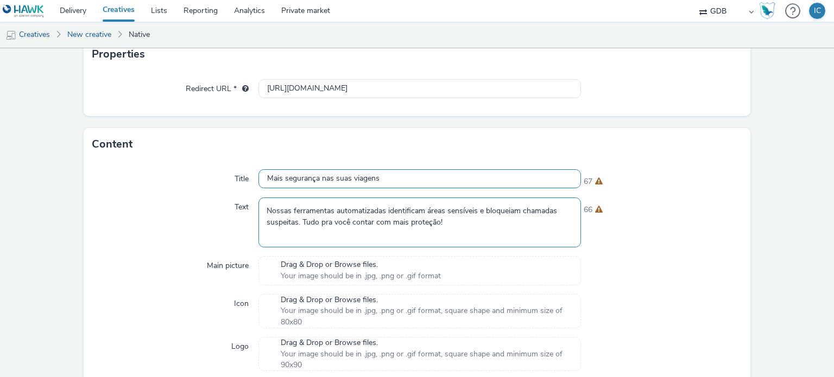
type textarea "Nossas ferramentas automatizadas identificam áreas sensíveis e bloqueiam chamad…"
click at [266, 177] on input "Mais segurança nas suas viagens" at bounding box center [419, 178] width 322 height 19
type input "Mais segurança nas suas viagens"
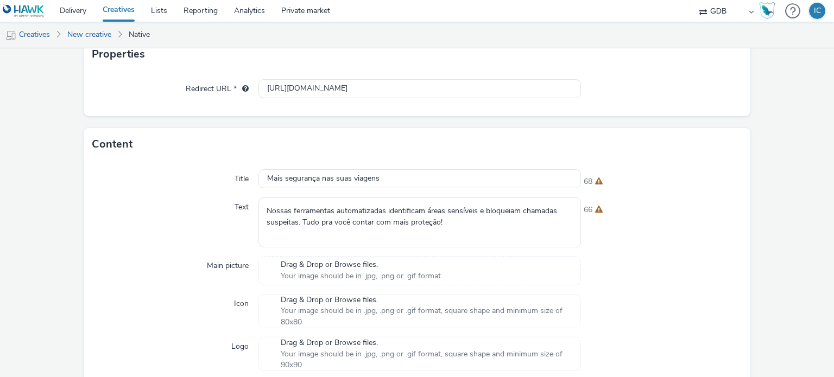
click at [595, 232] on div "66" at bounding box center [661, 222] width 161 height 49
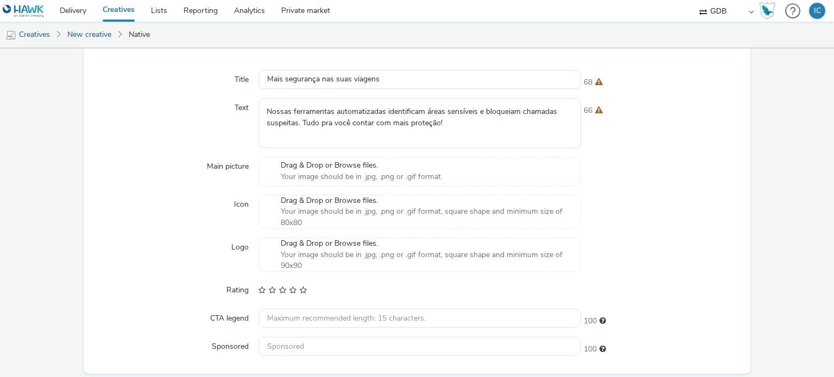
scroll to position [340, 0]
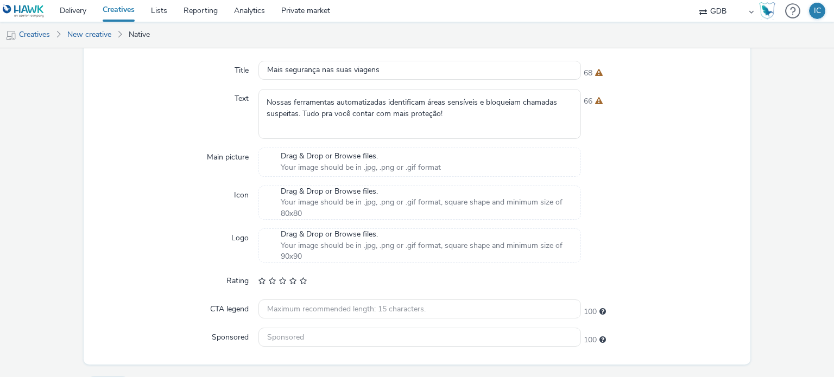
click at [361, 165] on span "Your image should be in .jpg, .png or .gif format" at bounding box center [361, 167] width 160 height 11
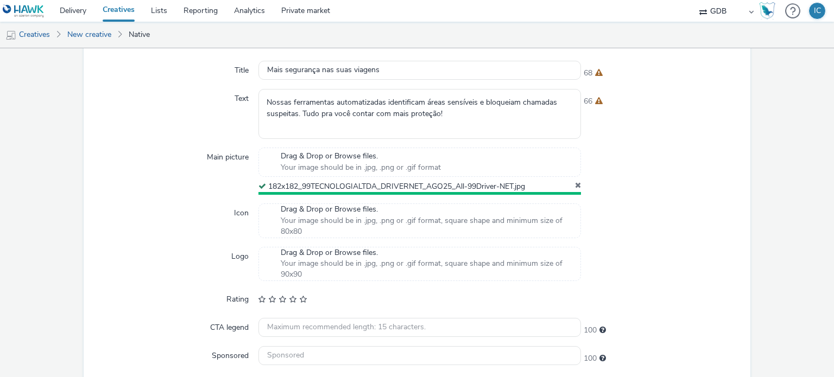
click at [402, 228] on span "Your image should be in .jpg, .png or .gif format, square shape and minimum siz…" at bounding box center [425, 226] width 288 height 22
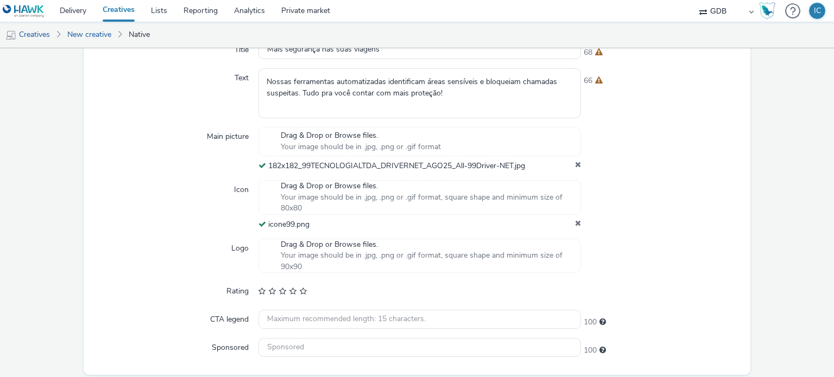
scroll to position [397, 0]
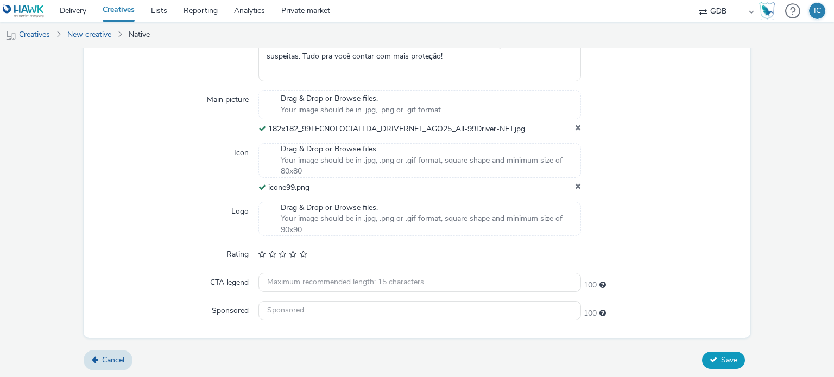
click at [721, 355] on span "Save" at bounding box center [729, 360] width 16 height 10
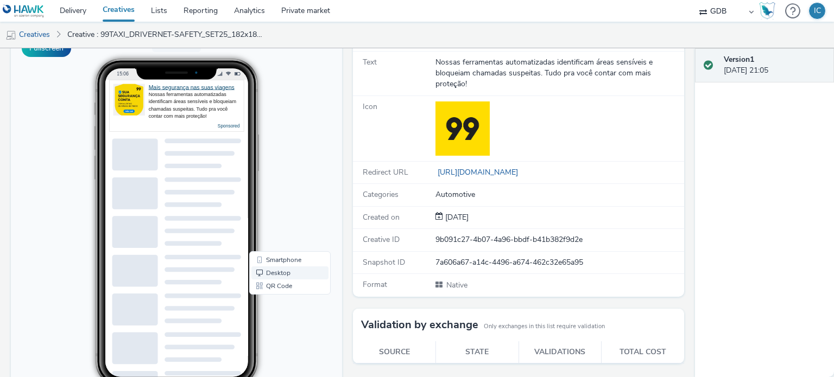
click at [282, 271] on link "Desktop" at bounding box center [289, 272] width 77 height 13
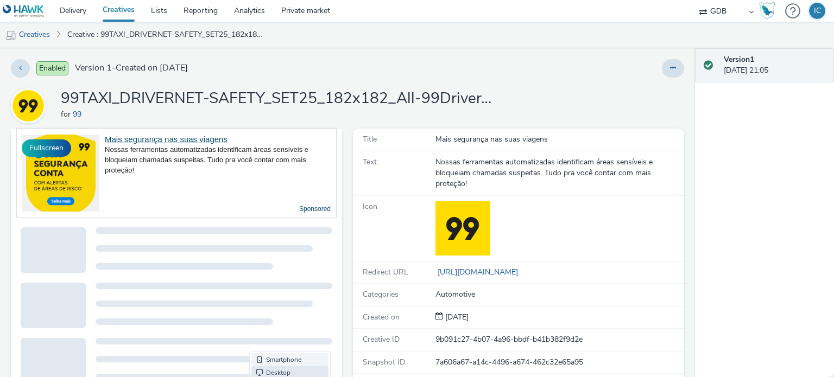
click at [280, 357] on link "Smartphone" at bounding box center [289, 359] width 77 height 13
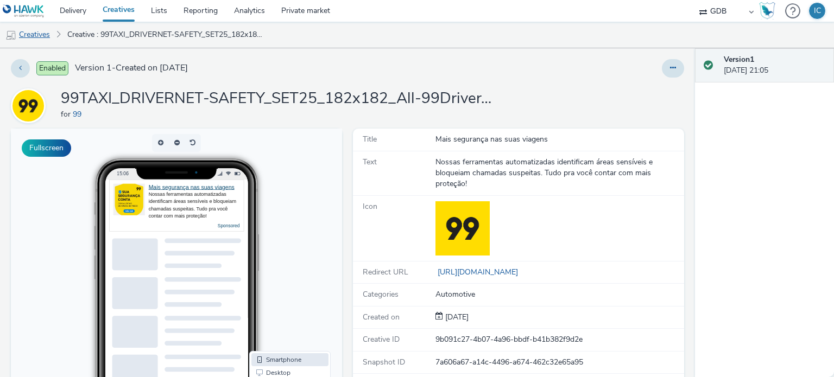
click at [45, 29] on link "Creatives" at bounding box center [27, 35] width 55 height 26
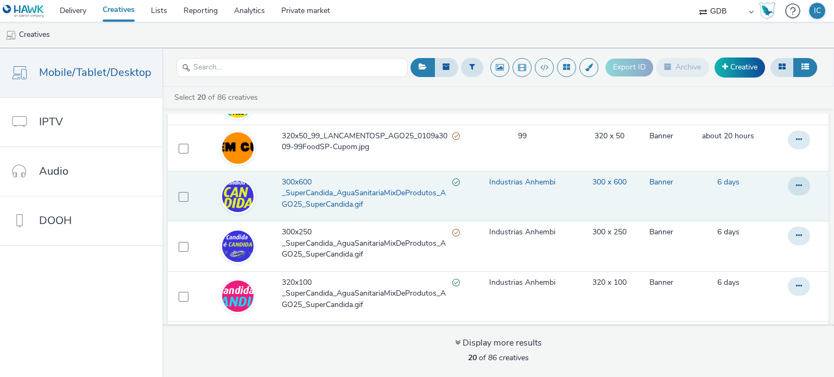
scroll to position [754, 0]
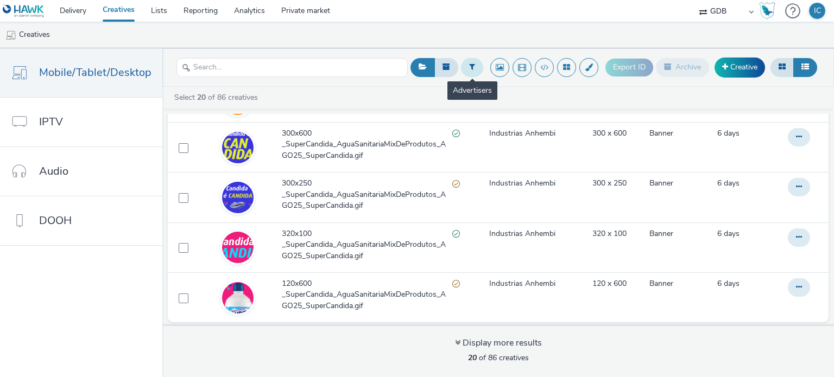
click at [471, 66] on icon at bounding box center [472, 67] width 6 height 8
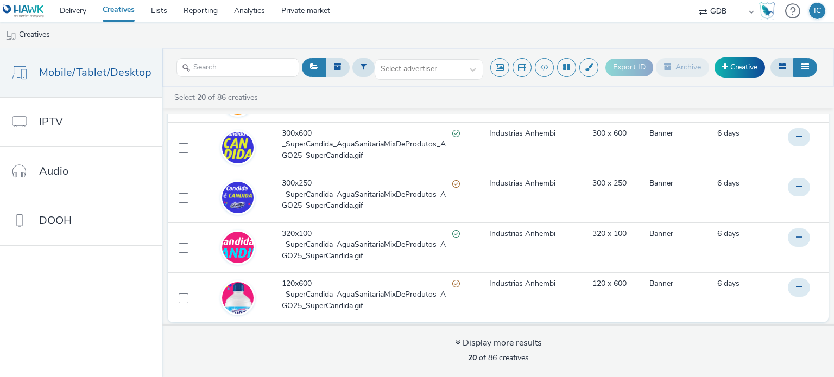
click at [432, 43] on ul "Creatives" at bounding box center [417, 35] width 834 height 26
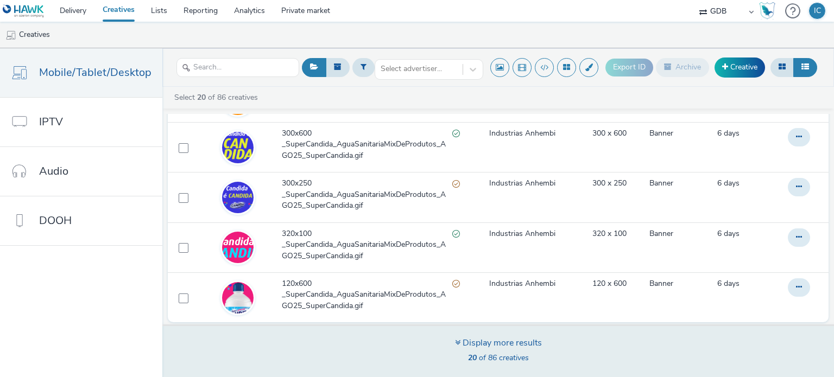
click at [495, 342] on div "Display more results" at bounding box center [498, 343] width 87 height 12
click at [451, 346] on div "Display more results 20 of 86 creatives" at bounding box center [497, 351] width 679 height 53
click at [462, 339] on div "Display more results" at bounding box center [498, 343] width 87 height 12
click at [467, 344] on div "Display more results" at bounding box center [498, 343] width 87 height 12
click at [477, 353] on span "20 of 86 creatives" at bounding box center [498, 358] width 61 height 10
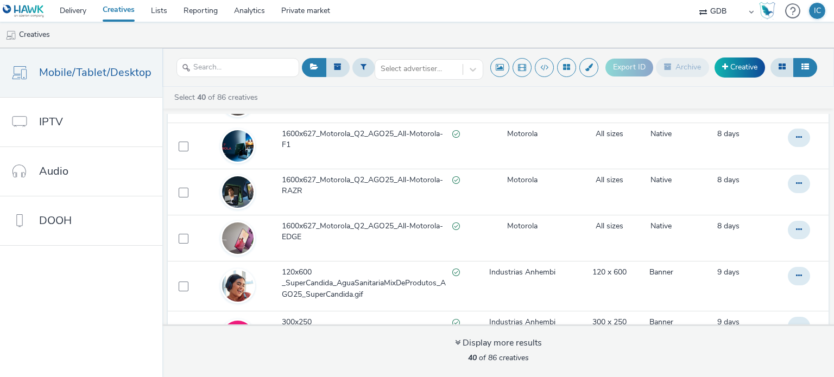
scroll to position [1293, 0]
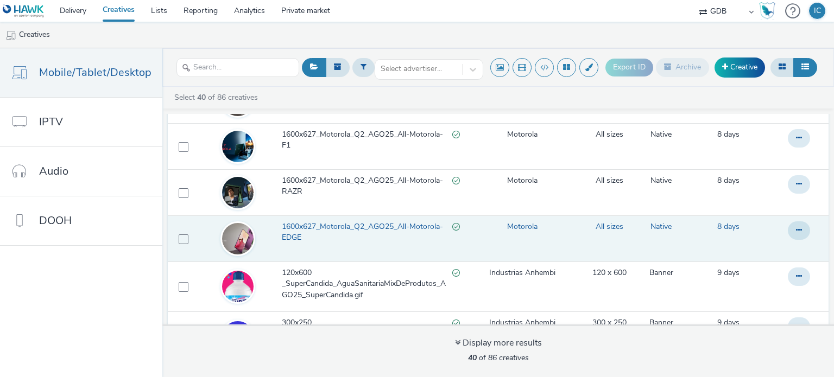
click at [365, 230] on span "1600x627_Motorola_Q2_AGO25_All-Motorola-EDGE" at bounding box center [367, 232] width 170 height 22
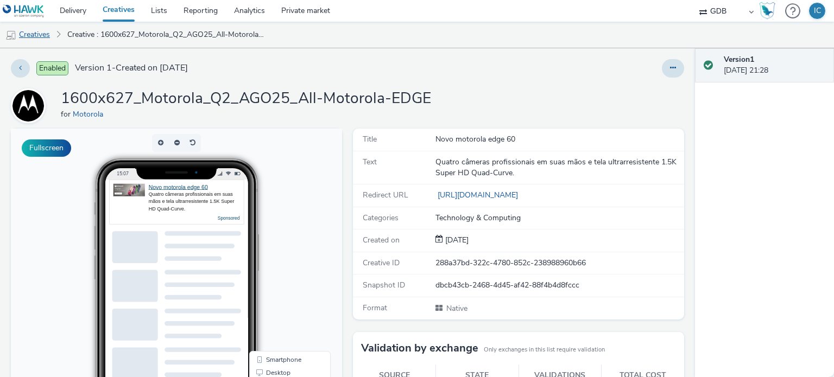
click at [46, 32] on link "Creatives" at bounding box center [27, 35] width 55 height 26
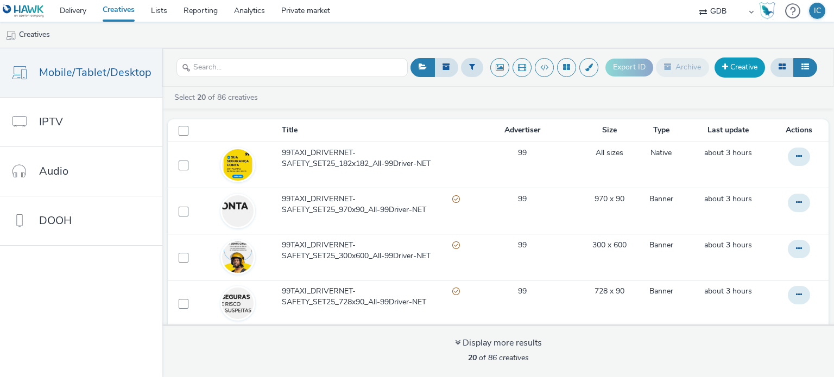
click at [734, 71] on link "Creative" at bounding box center [739, 68] width 50 height 20
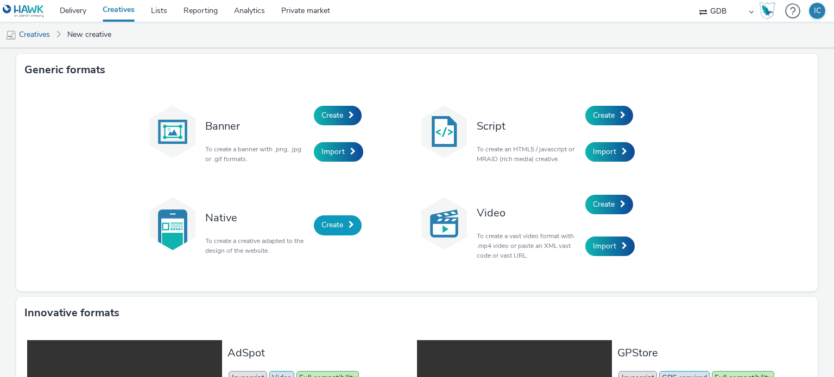
click at [321, 228] on span "Create" at bounding box center [332, 225] width 22 height 10
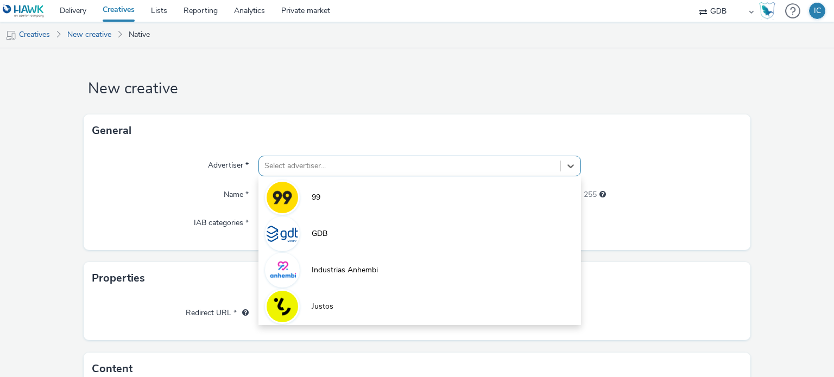
scroll to position [14, 0]
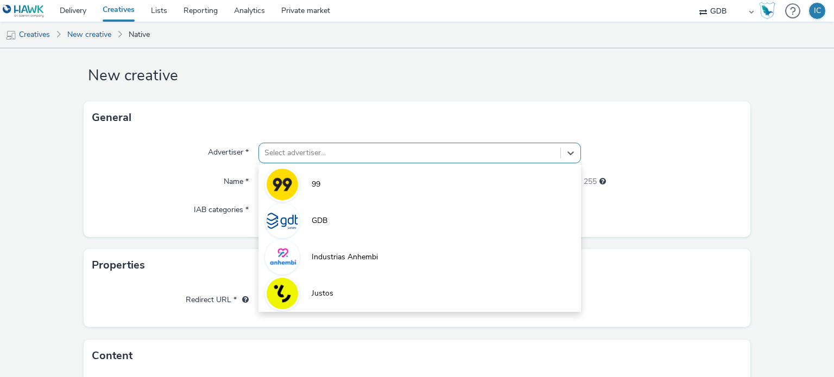
click at [262, 156] on div "Select advertiser..." at bounding box center [419, 153] width 322 height 21
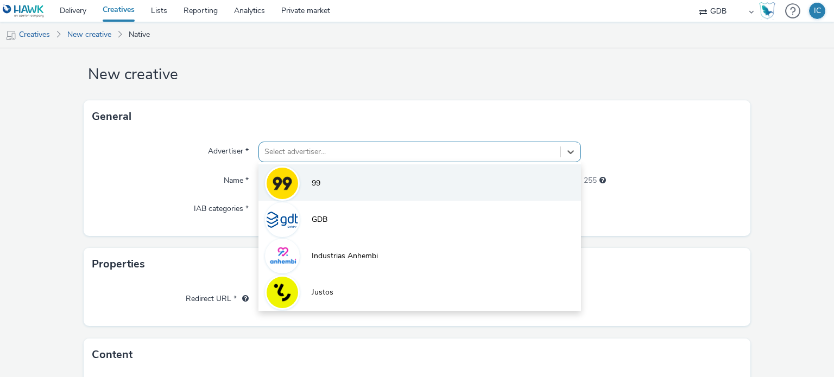
click at [295, 181] on img at bounding box center [281, 183] width 31 height 31
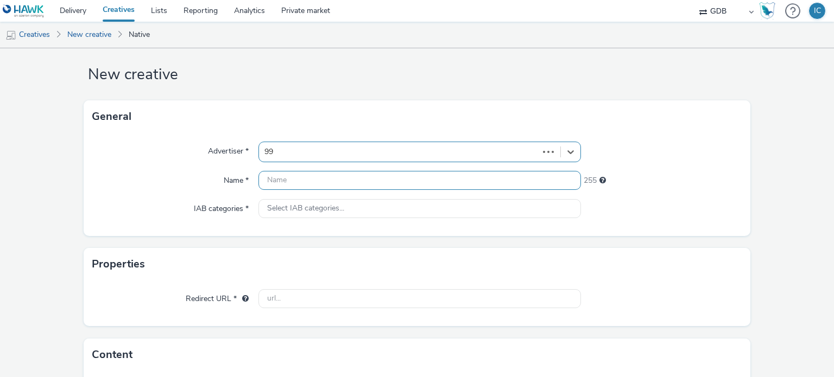
click at [276, 186] on input "text" at bounding box center [419, 180] width 322 height 19
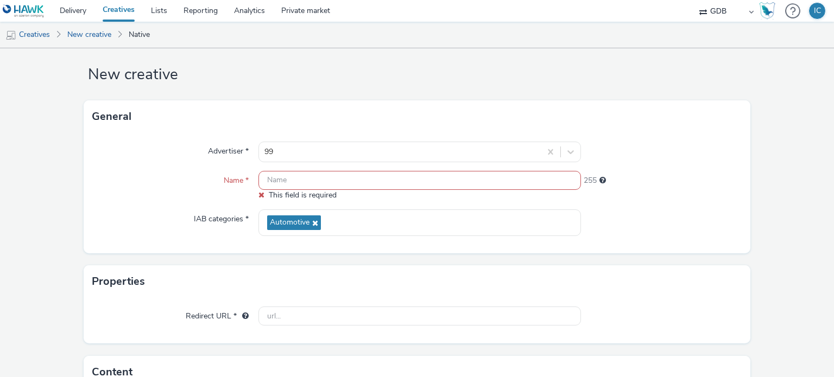
paste input "99TAXI_DRIVERNET-SAFETY_SET25_627x627_All-99Driver-NET"
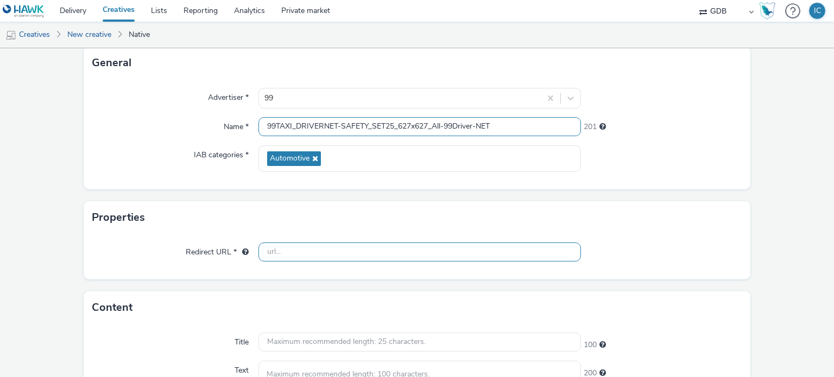
scroll to position [68, 0]
type input "99TAXI_DRIVERNET-SAFETY_SET25_627x627_All-99Driver-NET"
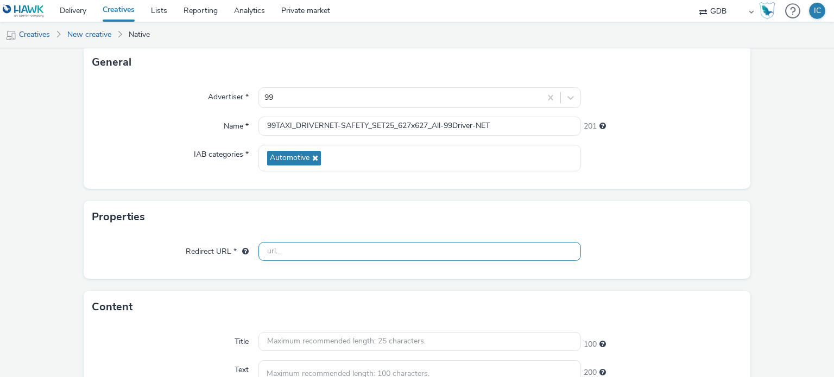
click at [303, 243] on input "text" at bounding box center [419, 251] width 322 height 19
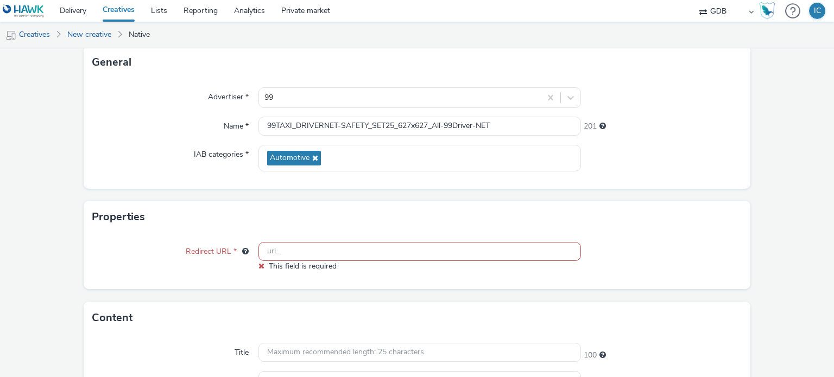
paste input "[URL][DOMAIN_NAME]"
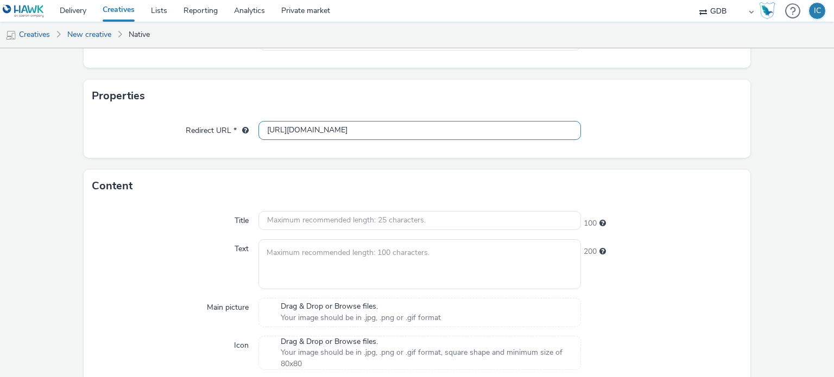
scroll to position [231, 0]
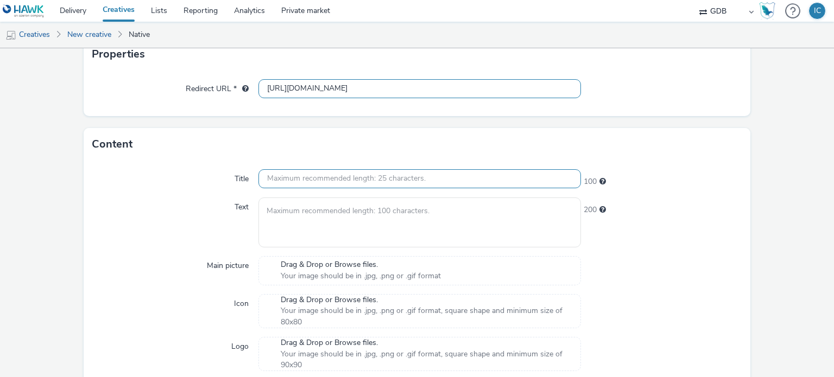
type input "[URL][DOMAIN_NAME]"
click at [469, 186] on input "text" at bounding box center [419, 178] width 322 height 19
paste input "Mais segurança nas suas viagens"
click at [265, 172] on input "Mais segurança nas suas viagens" at bounding box center [419, 178] width 322 height 19
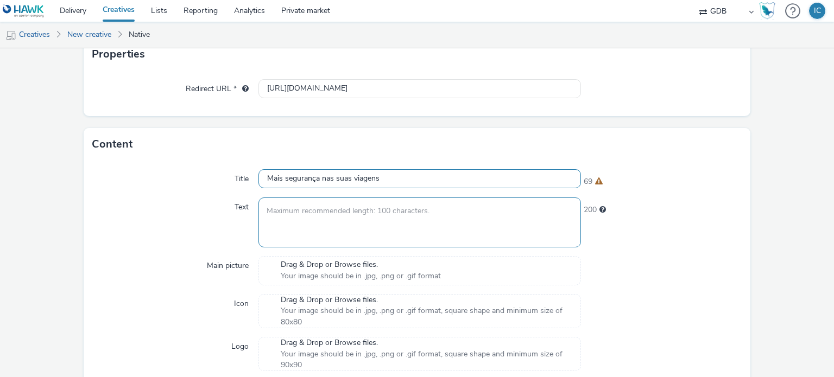
type input "Mais segurança nas suas viagens"
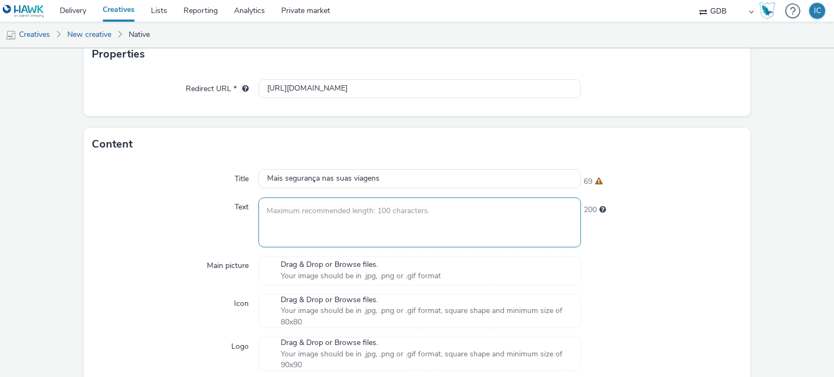
click at [357, 224] on textarea at bounding box center [419, 222] width 322 height 49
paste textarea "Nossas ferramentas automatizadas identificam áreas sensíveis e bloqueiam chamad…"
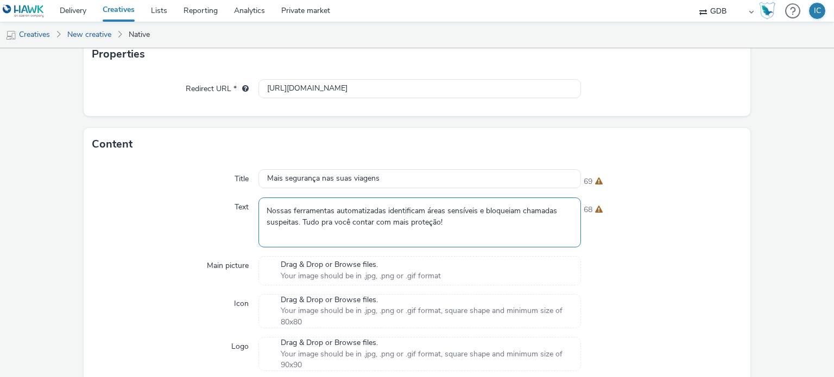
click at [266, 210] on textarea "Nossas ferramentas automatizadas identificam áreas sensíveis e bloqueiam chamad…" at bounding box center [419, 222] width 322 height 49
type textarea "Nossas ferramentas automatizadas identificam áreas sensíveis e bloqueiam chamad…"
click at [453, 266] on div "Drag & Drop or Browse files. Your image should be in .jpg, .png or .gif format" at bounding box center [419, 270] width 322 height 29
click at [306, 302] on span "Drag & Drop or Browse files." at bounding box center [425, 300] width 288 height 11
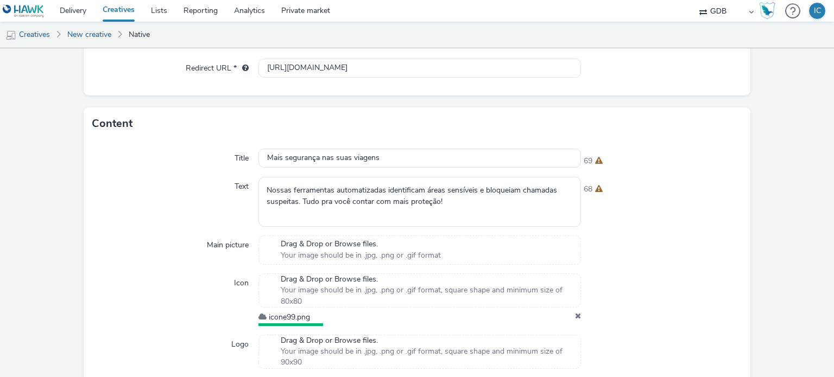
scroll to position [340, 0]
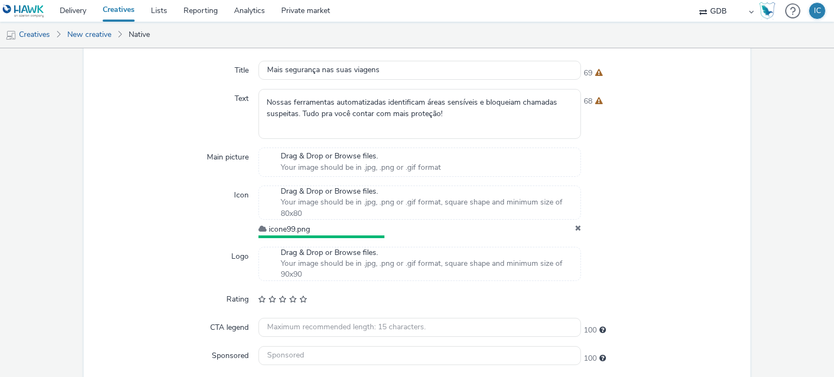
click at [354, 261] on span "Your image should be in .jpg, .png or .gif format, square shape and minimum siz…" at bounding box center [425, 269] width 288 height 22
click at [329, 157] on span "Drag & Drop or Browse files." at bounding box center [361, 156] width 160 height 11
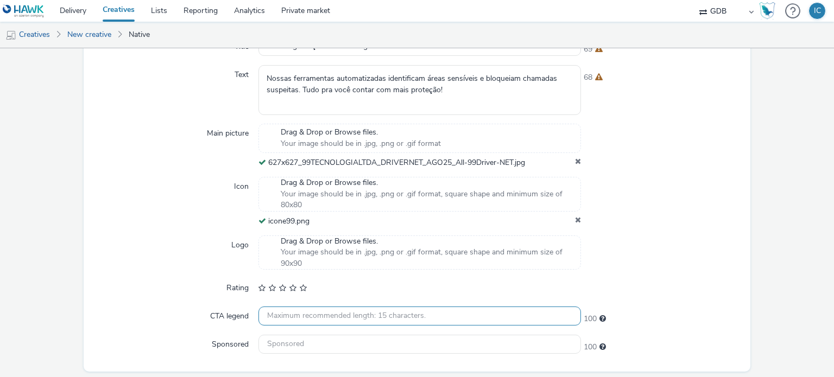
scroll to position [397, 0]
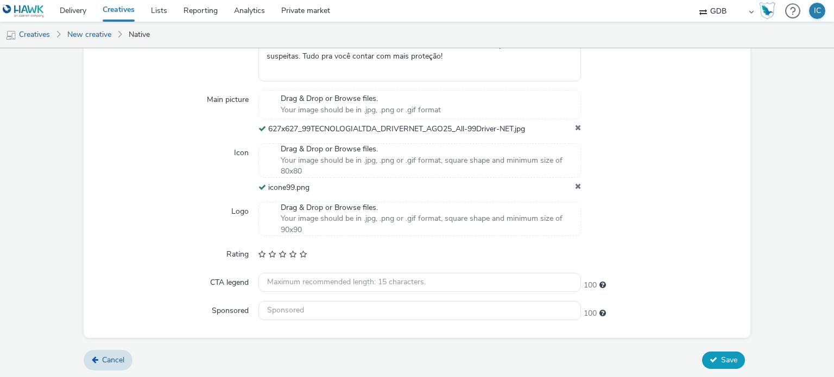
click at [721, 357] on span "Save" at bounding box center [729, 360] width 16 height 10
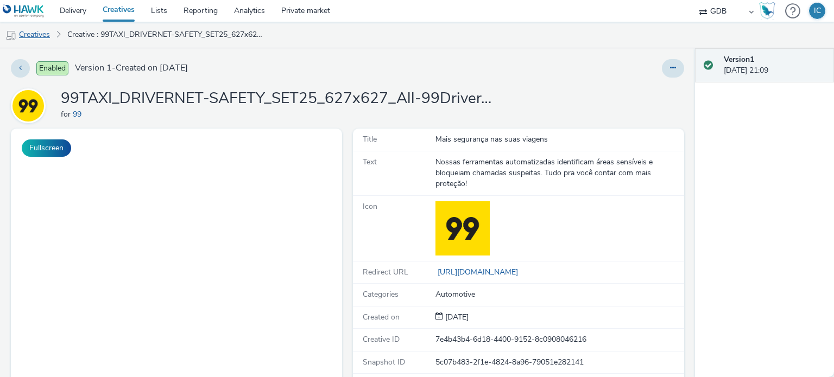
click at [47, 31] on link "Creatives" at bounding box center [27, 35] width 55 height 26
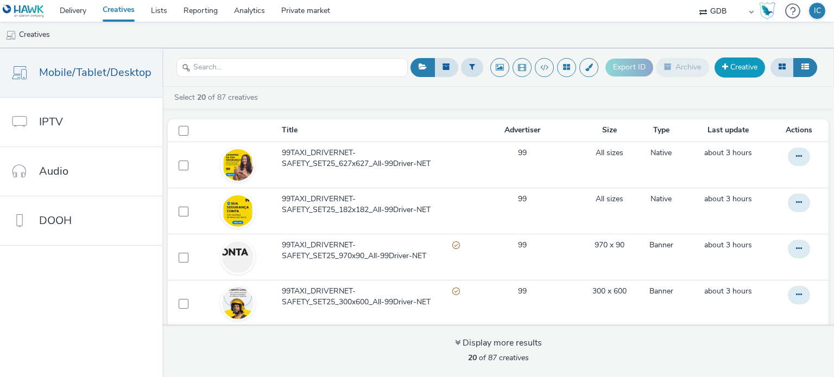
click at [736, 58] on link "Creative" at bounding box center [739, 68] width 50 height 20
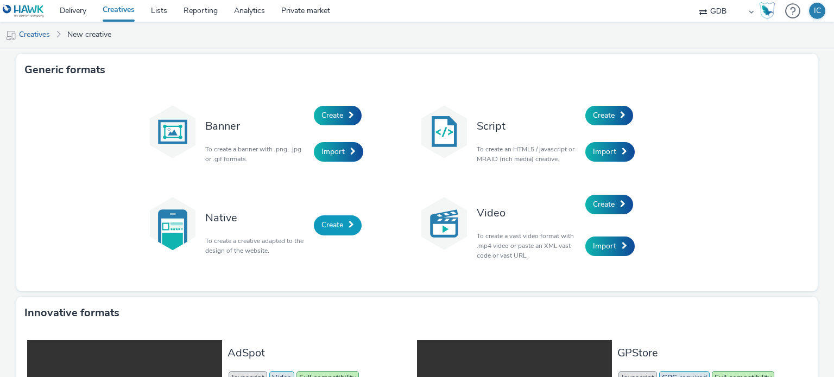
click at [321, 227] on span "Create" at bounding box center [332, 225] width 22 height 10
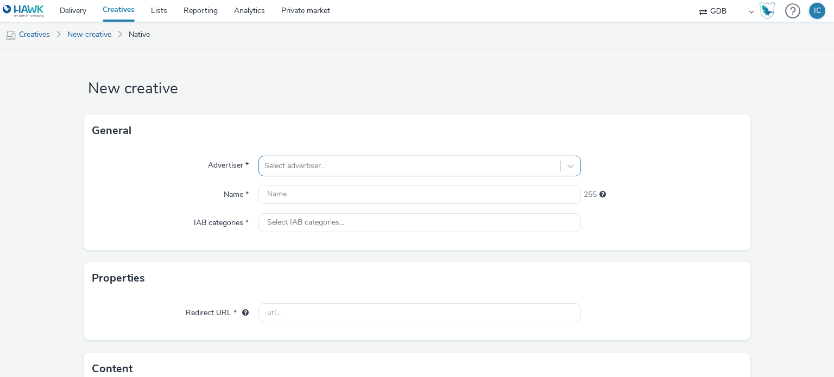
click at [323, 157] on div "Select advertiser..." at bounding box center [409, 165] width 301 height 17
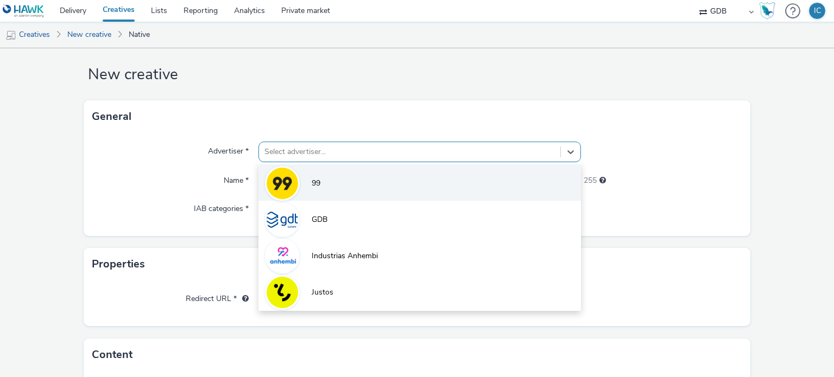
click at [330, 180] on li "99" at bounding box center [419, 182] width 322 height 36
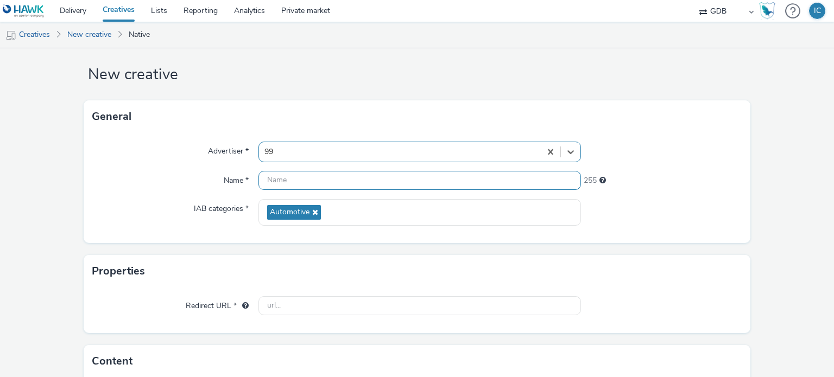
click at [315, 178] on input "text" at bounding box center [419, 180] width 322 height 19
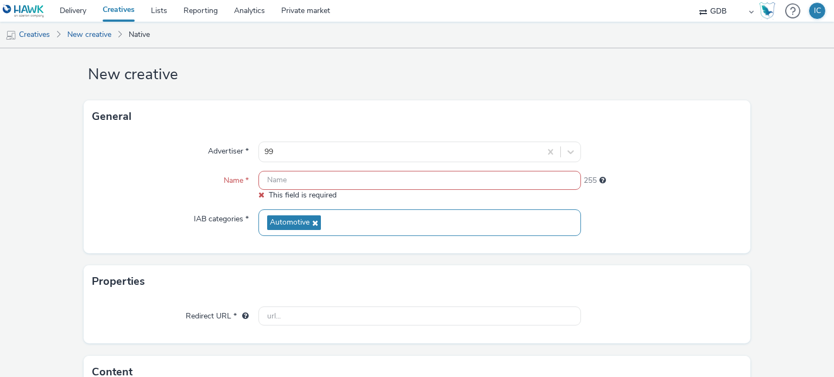
paste input "[URL][DOMAIN_NAME]"
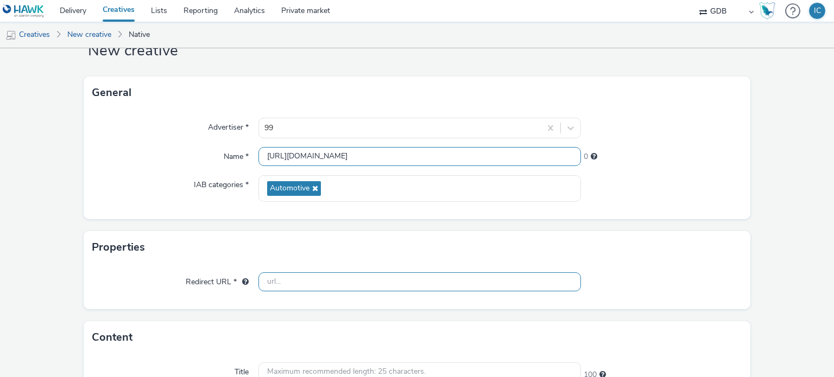
scroll to position [68, 0]
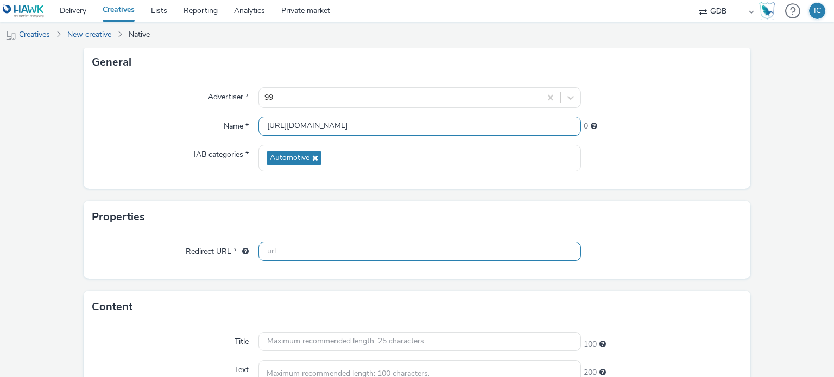
type input "[URL][DOMAIN_NAME]"
click at [331, 243] on input "text" at bounding box center [419, 251] width 322 height 19
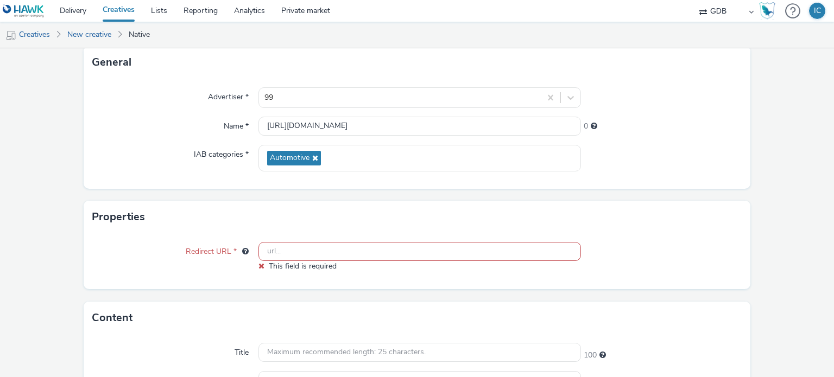
click at [198, 159] on label "IAB categories *" at bounding box center [221, 152] width 64 height 15
click at [289, 253] on input "text" at bounding box center [419, 251] width 322 height 19
paste input "[URL][DOMAIN_NAME]"
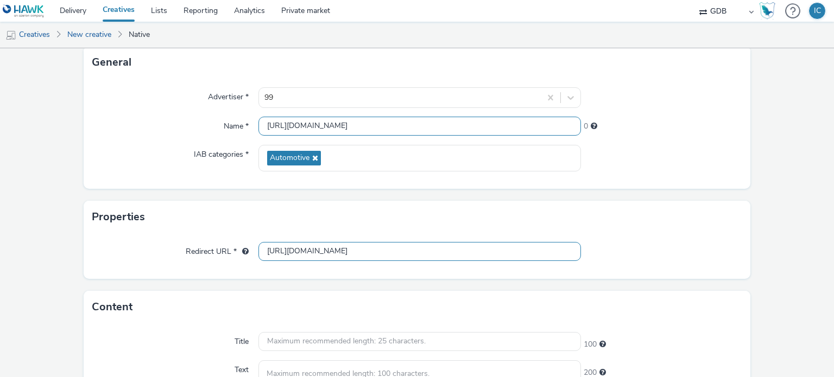
type input "[URL][DOMAIN_NAME]"
click at [321, 127] on input "[URL][DOMAIN_NAME]" at bounding box center [419, 126] width 322 height 19
click at [321, 128] on input "[URL][DOMAIN_NAME]" at bounding box center [419, 126] width 322 height 19
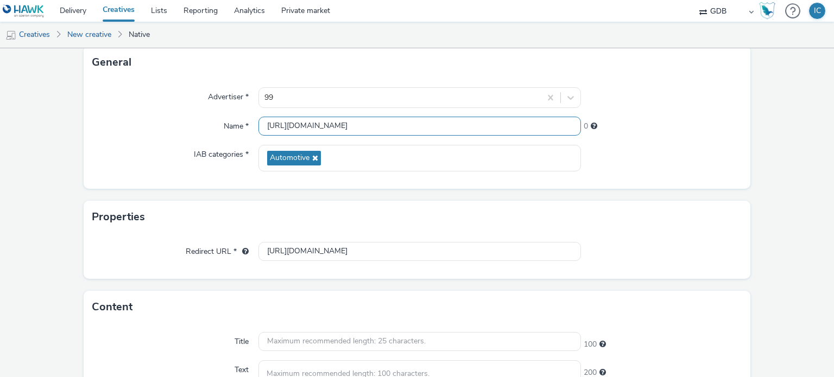
click at [321, 128] on input "[URL][DOMAIN_NAME]" at bounding box center [419, 126] width 322 height 19
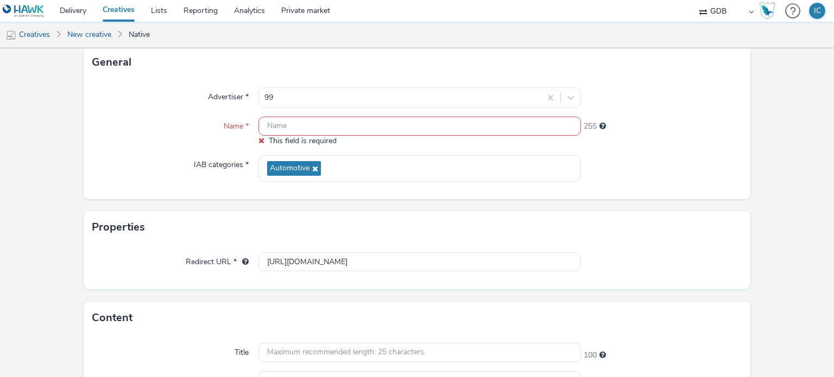
paste input "99TAXI_DRIVERNET-SAFETY_SET25_627x627_All-99Driver-NET"
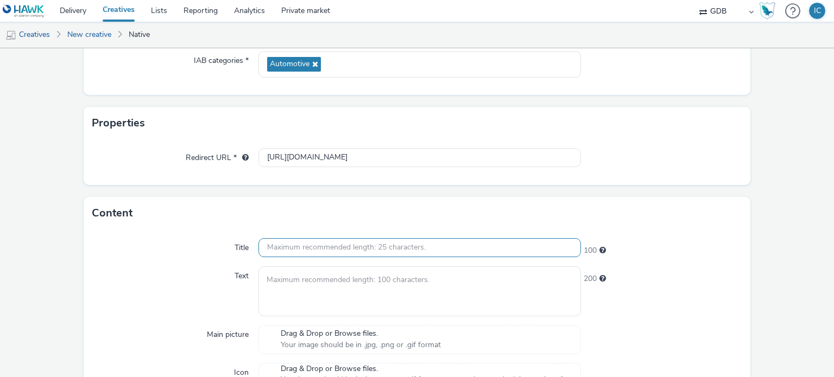
scroll to position [177, 0]
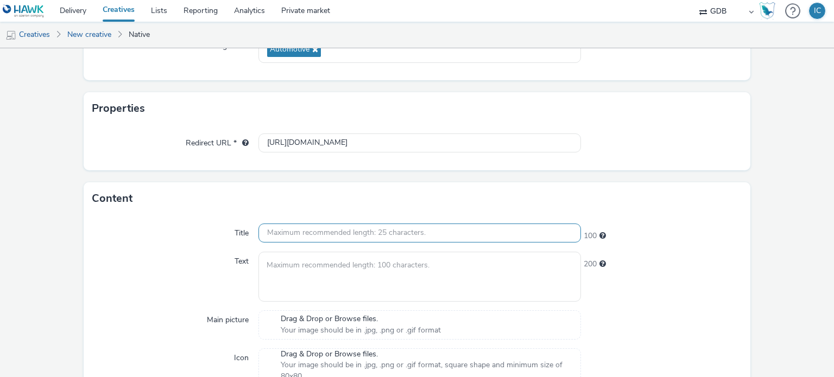
type input "99TAXI_DRIVERNET-SAFETY_SET25_627x627_All-99Driver-NET"
click at [352, 238] on input "text" at bounding box center [419, 233] width 322 height 19
paste input "Mais segurança nas suas viagens"
click at [269, 233] on input "Mais segurança nas suas viagens" at bounding box center [419, 233] width 322 height 19
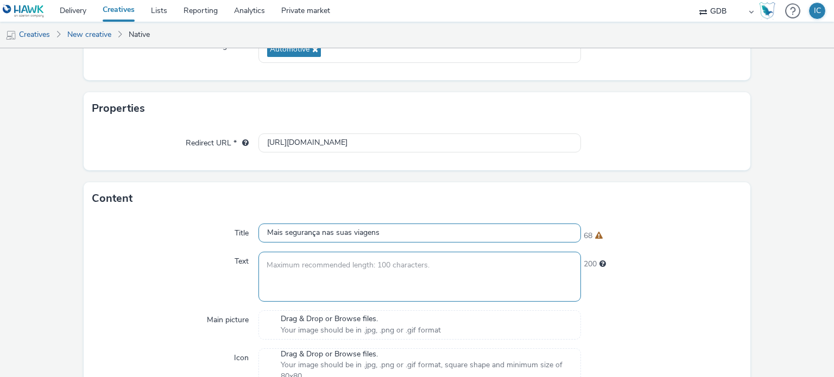
paste input "Nossas ferramentas automatizadas identificam áreas sensíveis e bloqu"
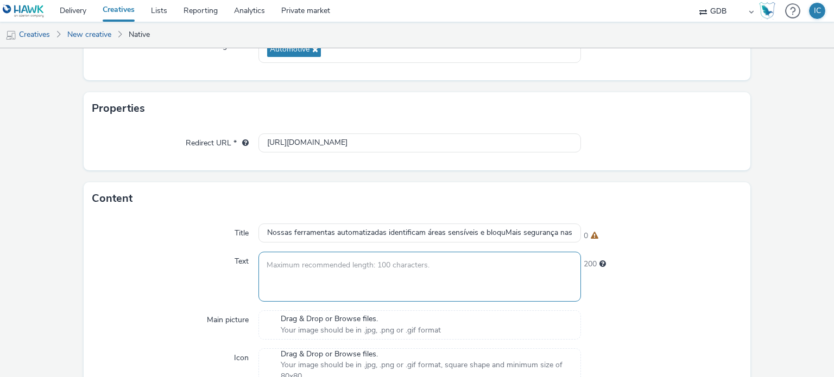
click at [333, 261] on textarea at bounding box center [419, 276] width 322 height 49
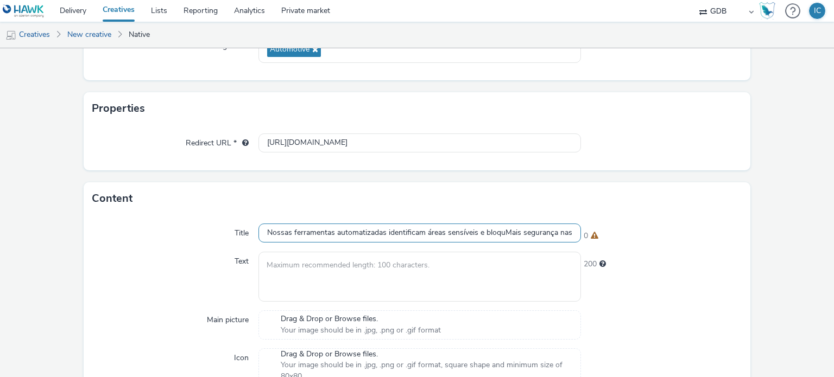
click at [383, 228] on input "Nossas ferramentas automatizadas identificam áreas sensíveis e bloquMais segura…" at bounding box center [419, 233] width 322 height 19
drag, startPoint x: 504, startPoint y: 233, endPoint x: 174, endPoint y: 218, distance: 330.3
click at [174, 218] on div "Title Nossas ferramentas automatizadas identificam áreas sensíveis e bloquMais …" at bounding box center [417, 371] width 667 height 313
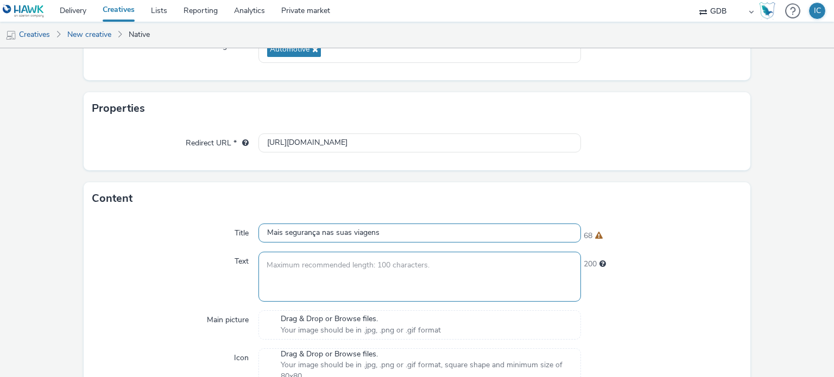
type input "Mais segurança nas suas viagens"
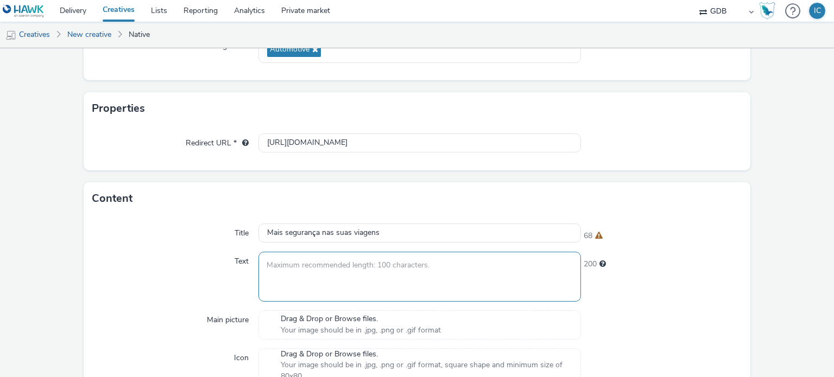
click at [396, 272] on textarea at bounding box center [419, 276] width 322 height 49
paste textarea "Nossas ferramentas automatizadas identificam áreas sensíveis e bloqueiam chamad…"
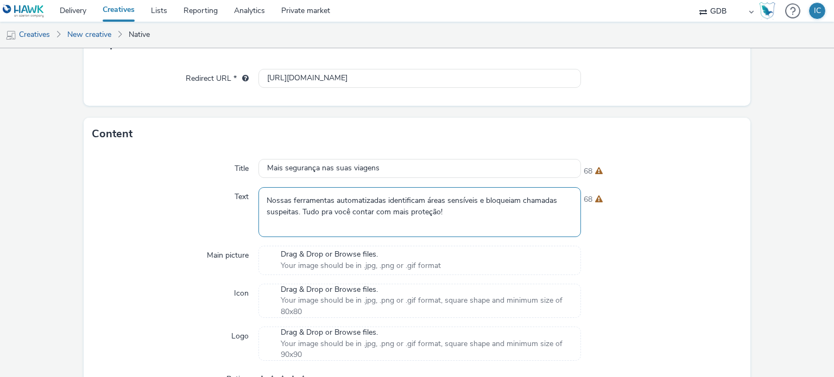
scroll to position [285, 0]
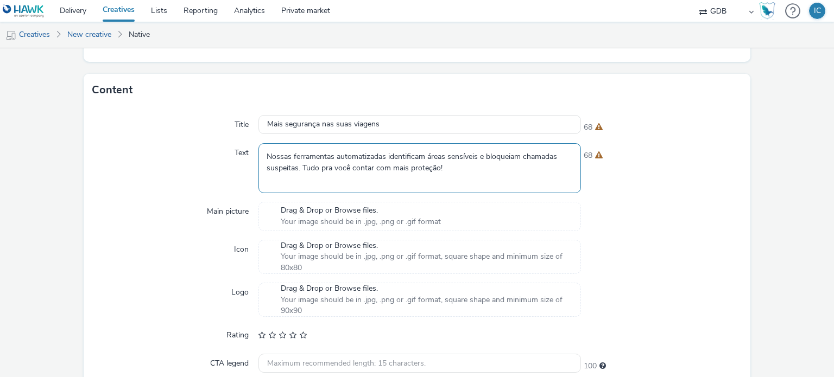
type textarea "Nossas ferramentas automatizadas identificam áreas sensíveis e bloqueiam chamad…"
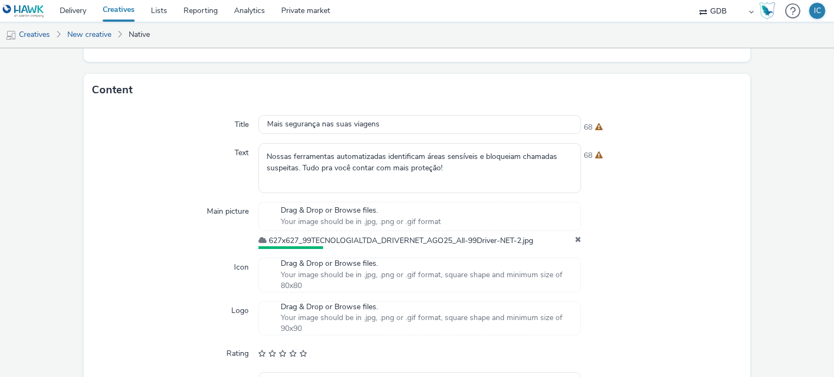
click at [351, 274] on span "Your image should be in .jpg, .png or .gif format, square shape and minimum siz…" at bounding box center [425, 281] width 288 height 22
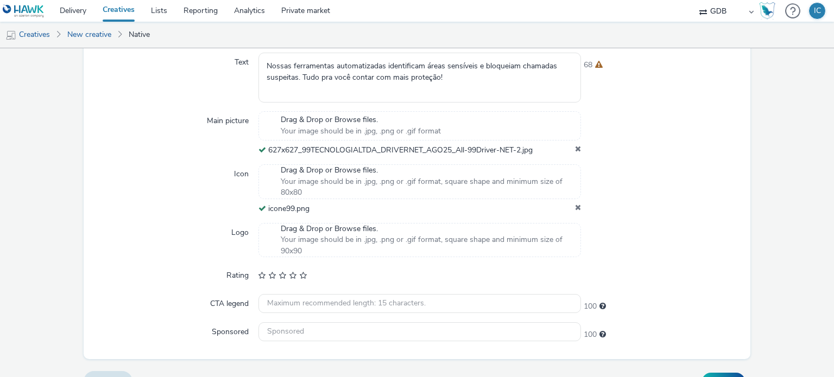
scroll to position [397, 0]
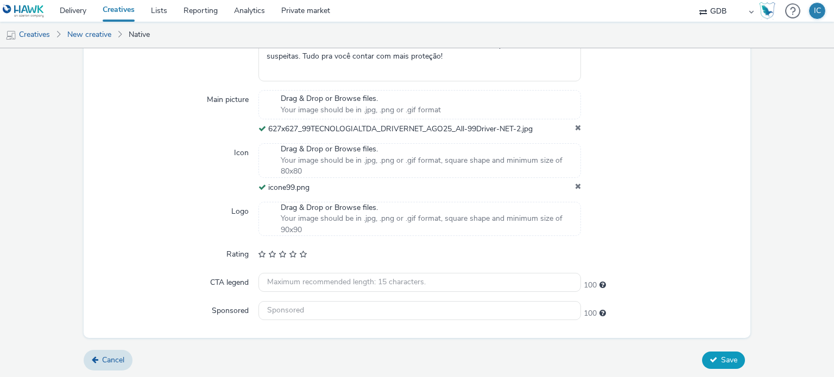
click at [721, 358] on span "Save" at bounding box center [729, 360] width 16 height 10
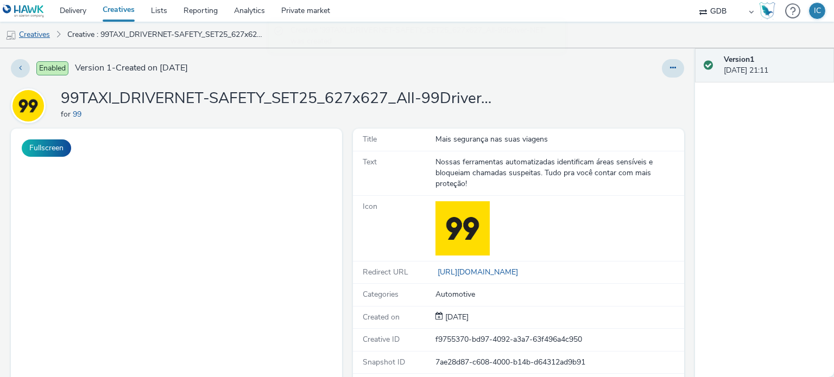
click at [36, 30] on link "Creatives" at bounding box center [27, 35] width 55 height 26
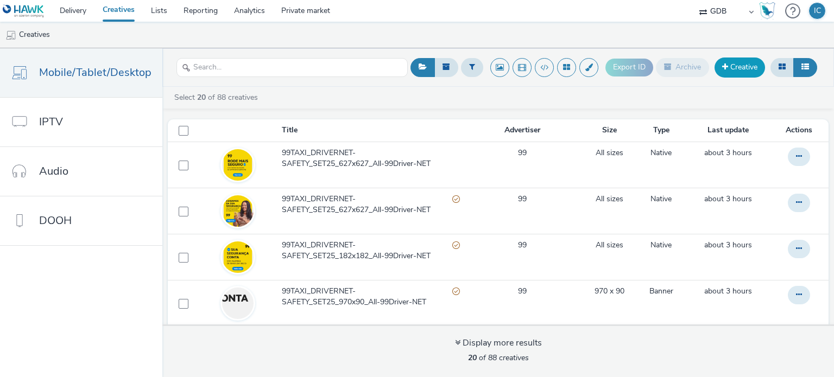
click at [734, 67] on link "Creative" at bounding box center [739, 68] width 50 height 20
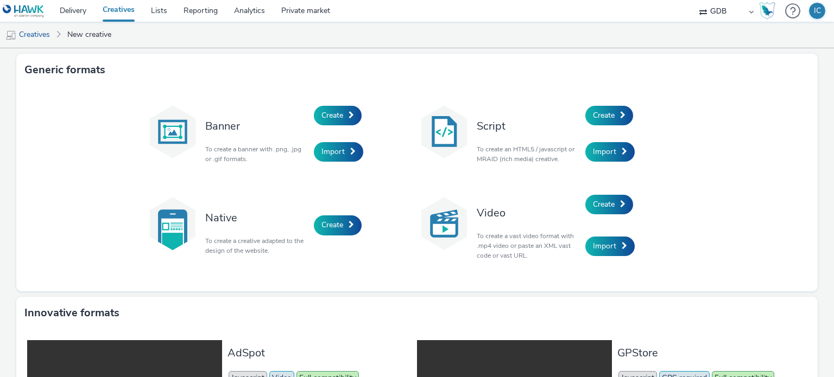
click at [329, 236] on div "Native To create a creative adapted to the design of the website. Create" at bounding box center [280, 225] width 271 height 83
click at [334, 227] on span "Create" at bounding box center [332, 225] width 22 height 10
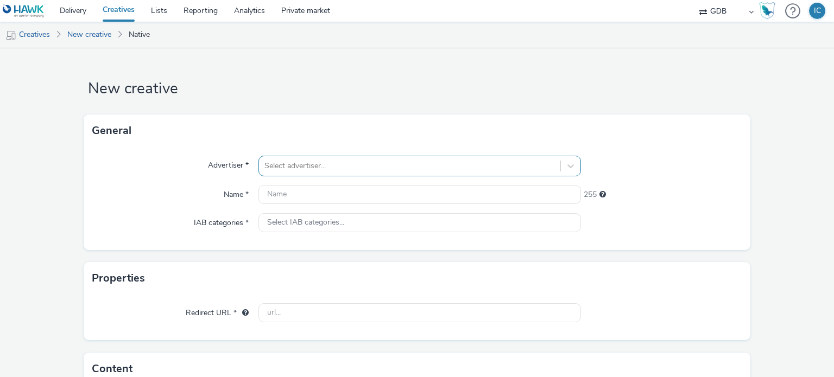
scroll to position [14, 0]
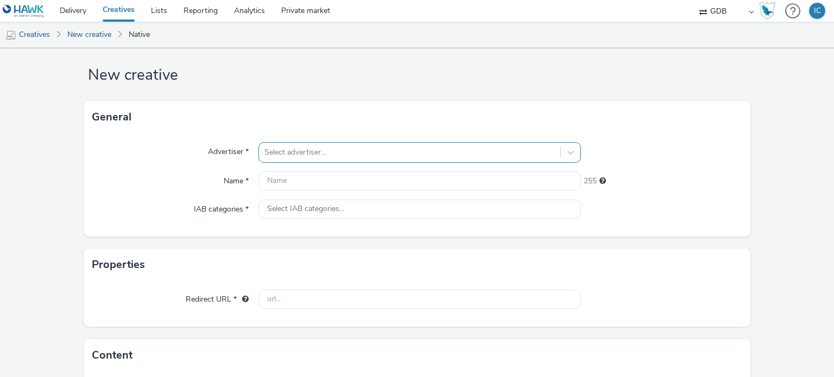
click at [315, 163] on div "Select advertiser..." at bounding box center [419, 152] width 322 height 21
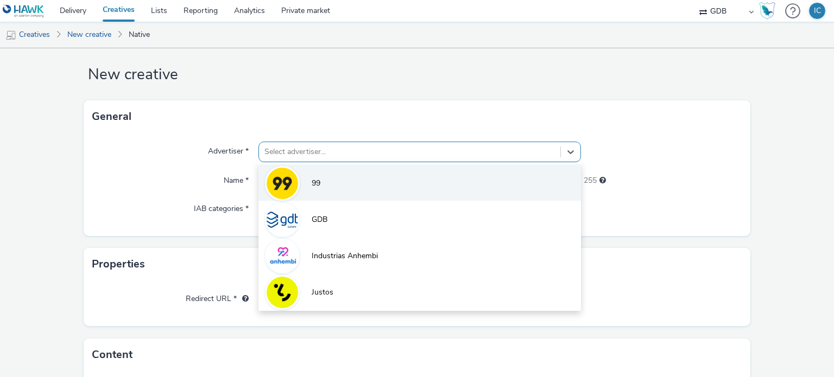
click at [318, 187] on span "99" at bounding box center [316, 183] width 9 height 11
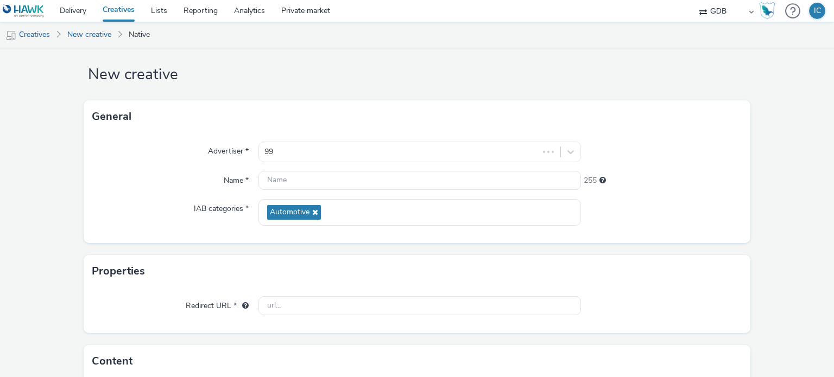
click at [297, 218] on span "Automotive" at bounding box center [294, 212] width 54 height 15
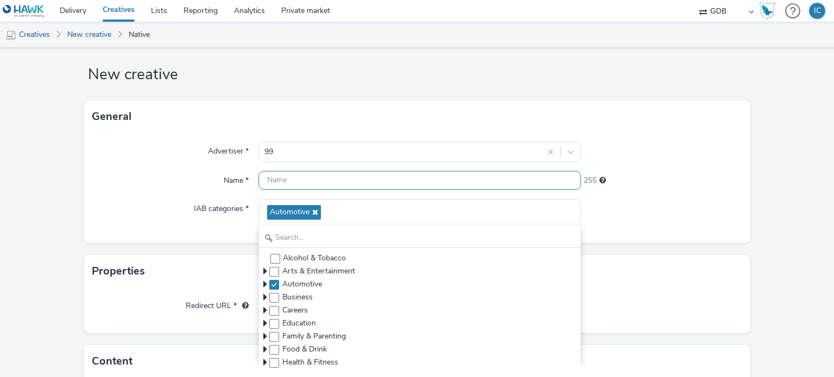
click at [335, 182] on input "text" at bounding box center [419, 180] width 322 height 19
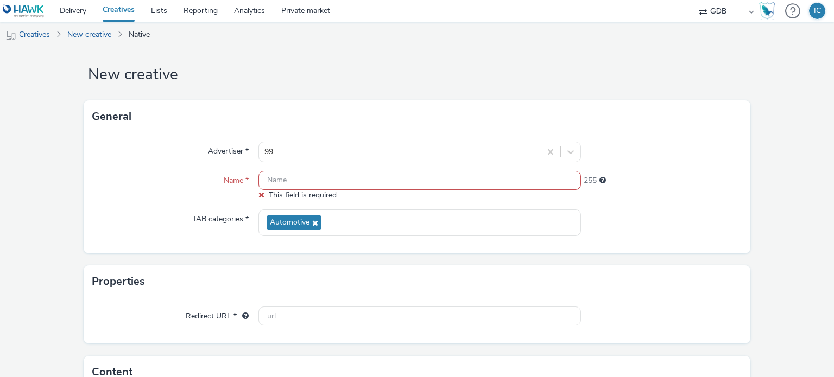
paste input "99TAXI_DRIVERNET-SAFETY_SET25_1600x627_All-99Driver-NET"
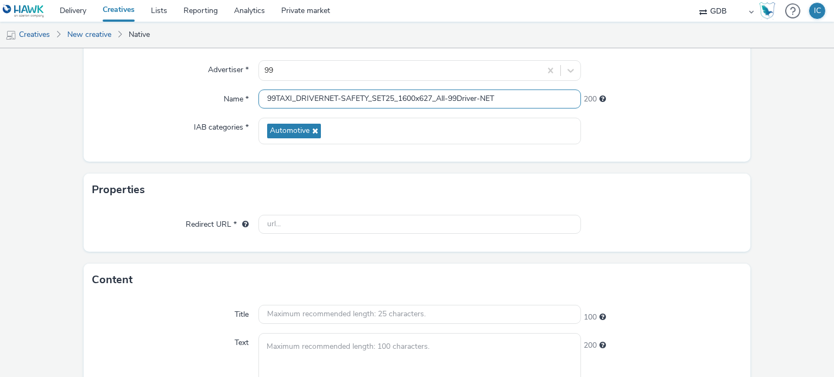
scroll to position [123, 0]
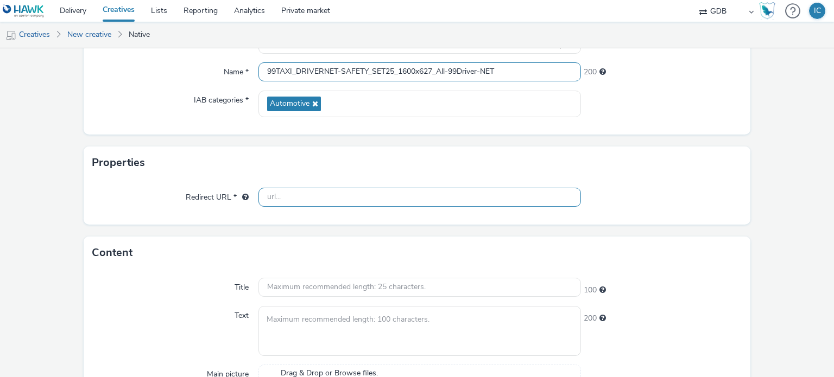
type input "99TAXI_DRIVERNET-SAFETY_SET25_1600x627_All-99Driver-NET"
click at [431, 204] on input "text" at bounding box center [419, 197] width 322 height 19
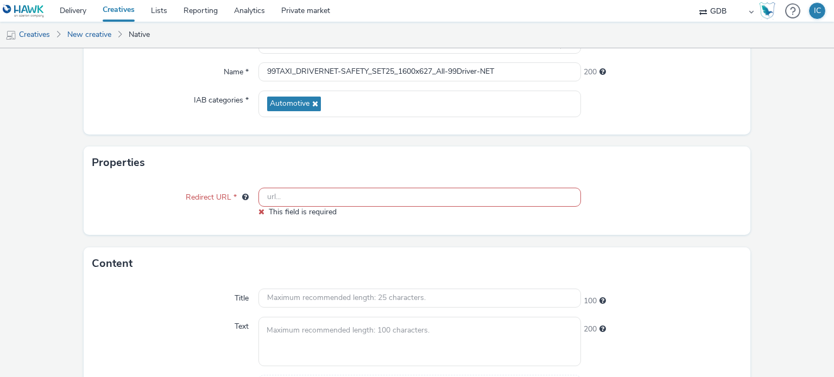
paste input "[URL][DOMAIN_NAME]"
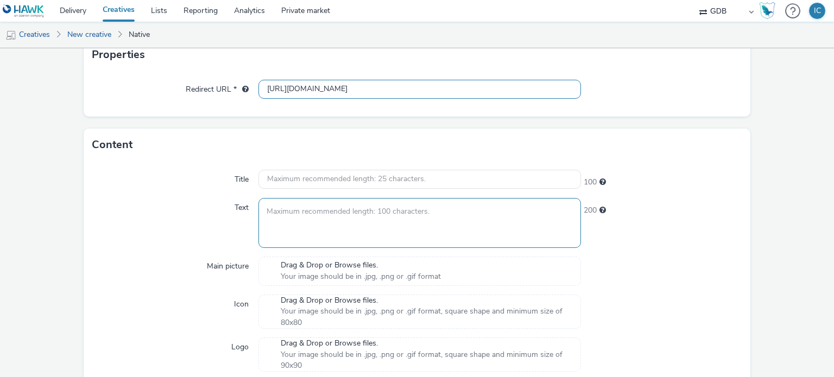
scroll to position [231, 0]
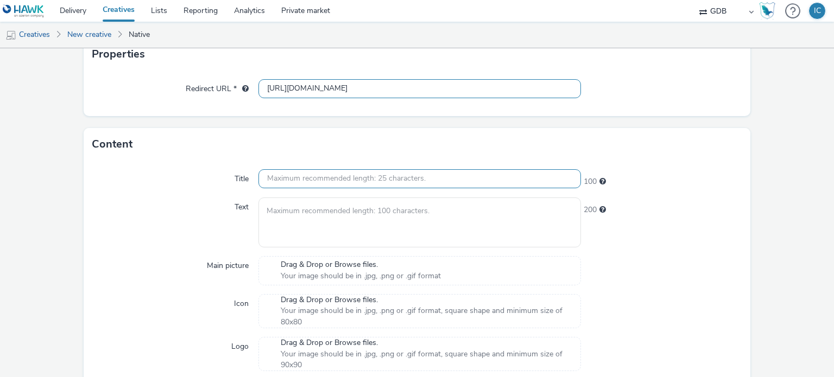
type input "[URL][DOMAIN_NAME]"
click at [408, 181] on input "text" at bounding box center [419, 178] width 322 height 19
paste input "Mais segurança nas suas viagens"
click at [260, 179] on input "Mais segurança nas suas viagens" at bounding box center [419, 178] width 322 height 19
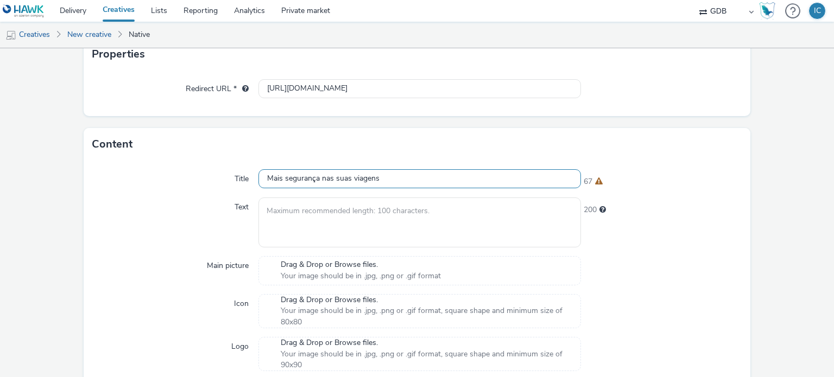
click at [265, 179] on input "Mais segurança nas suas viagens" at bounding box center [419, 178] width 322 height 19
click at [267, 180] on input "Mais segurança nas suas viagens" at bounding box center [419, 178] width 322 height 19
type input "Mais segurança nas suas viagens"
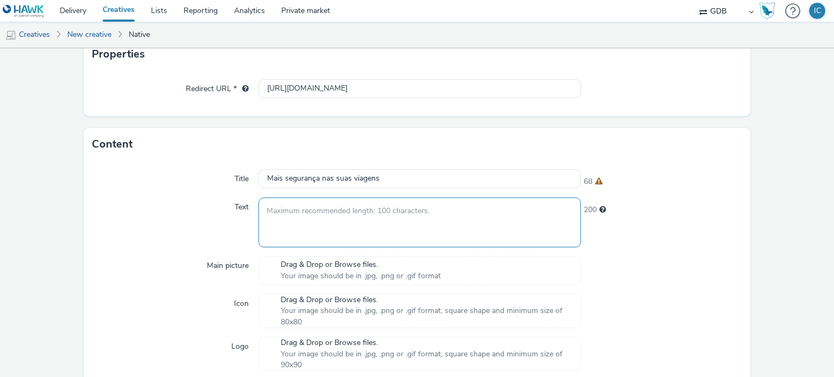
click at [333, 210] on textarea at bounding box center [419, 222] width 322 height 49
paste textarea "Nossas ferramentas automatizadas identificam áreas sensíveis e bloqueiam chamad…"
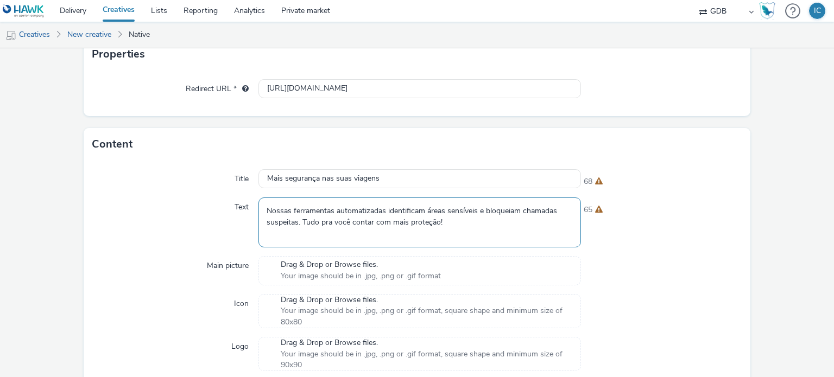
drag, startPoint x: 266, startPoint y: 208, endPoint x: 254, endPoint y: 208, distance: 12.5
click at [254, 208] on div "Text Nossas ferramentas automatizadas identificam áreas sensíveis e bloqueiam c…" at bounding box center [417, 222] width 650 height 49
type textarea "Nossas ferramentas automatizadas identificam áreas sensíveis e bloqueiam chamad…"
click at [456, 271] on div "Drag & Drop or Browse files. Your image should be in .jpg, .png or .gif format" at bounding box center [419, 270] width 322 height 29
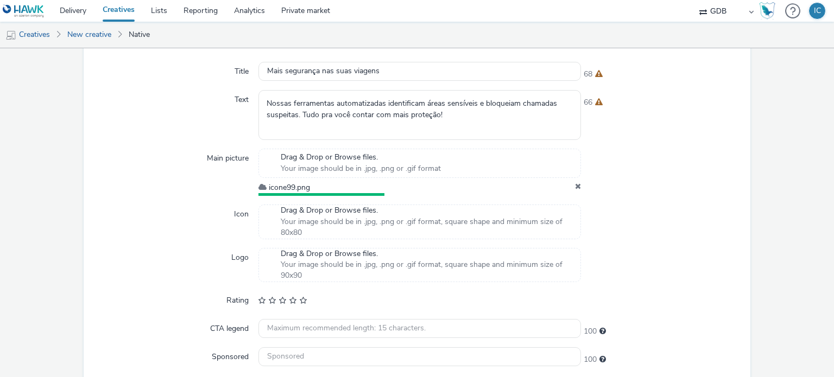
scroll to position [340, 0]
click at [429, 231] on span "Your image should be in .jpg, .png or .gif format, square shape and minimum siz…" at bounding box center [425, 226] width 288 height 22
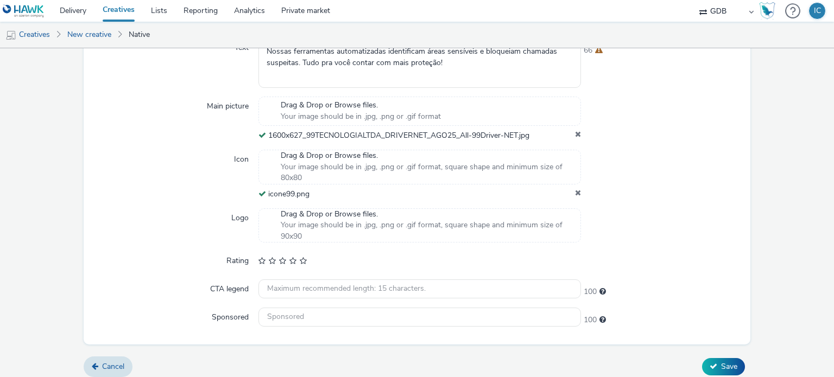
scroll to position [397, 0]
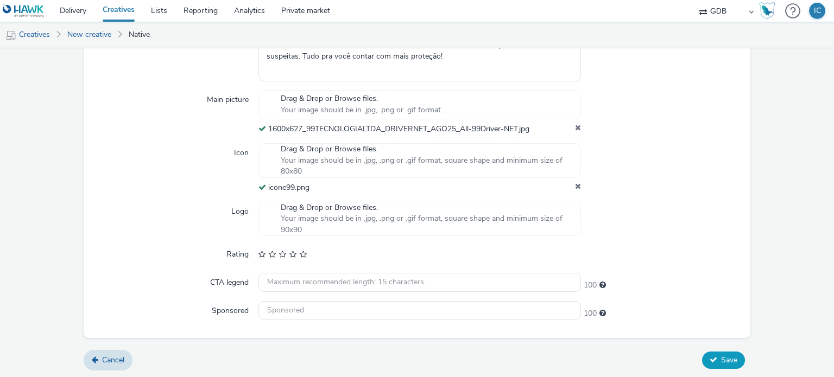
click at [725, 357] on span "Save" at bounding box center [729, 360] width 16 height 10
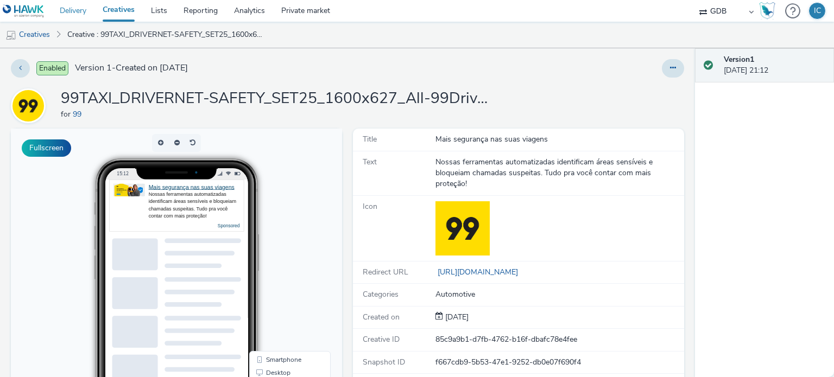
click at [91, 10] on link "Delivery" at bounding box center [73, 11] width 43 height 22
